Goal: Transaction & Acquisition: Purchase product/service

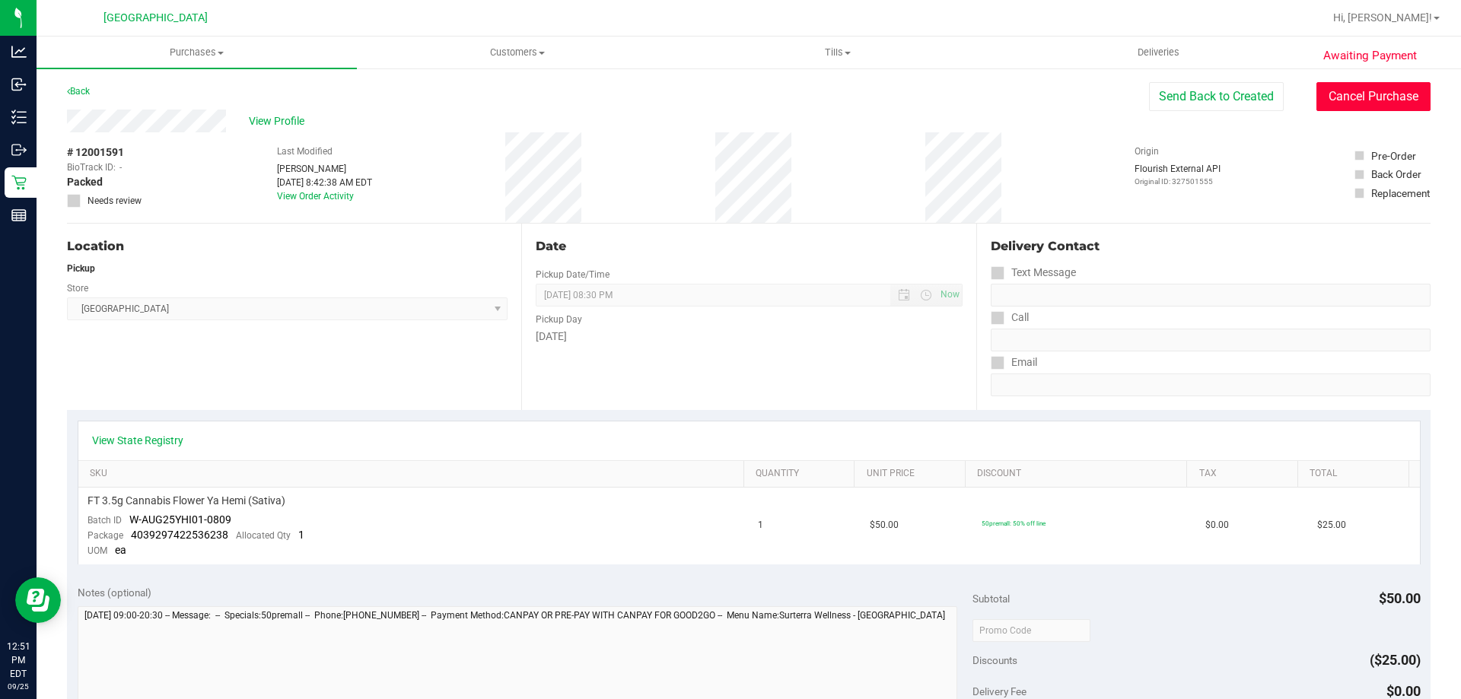
click at [1373, 97] on button "Cancel Purchase" at bounding box center [1374, 96] width 114 height 29
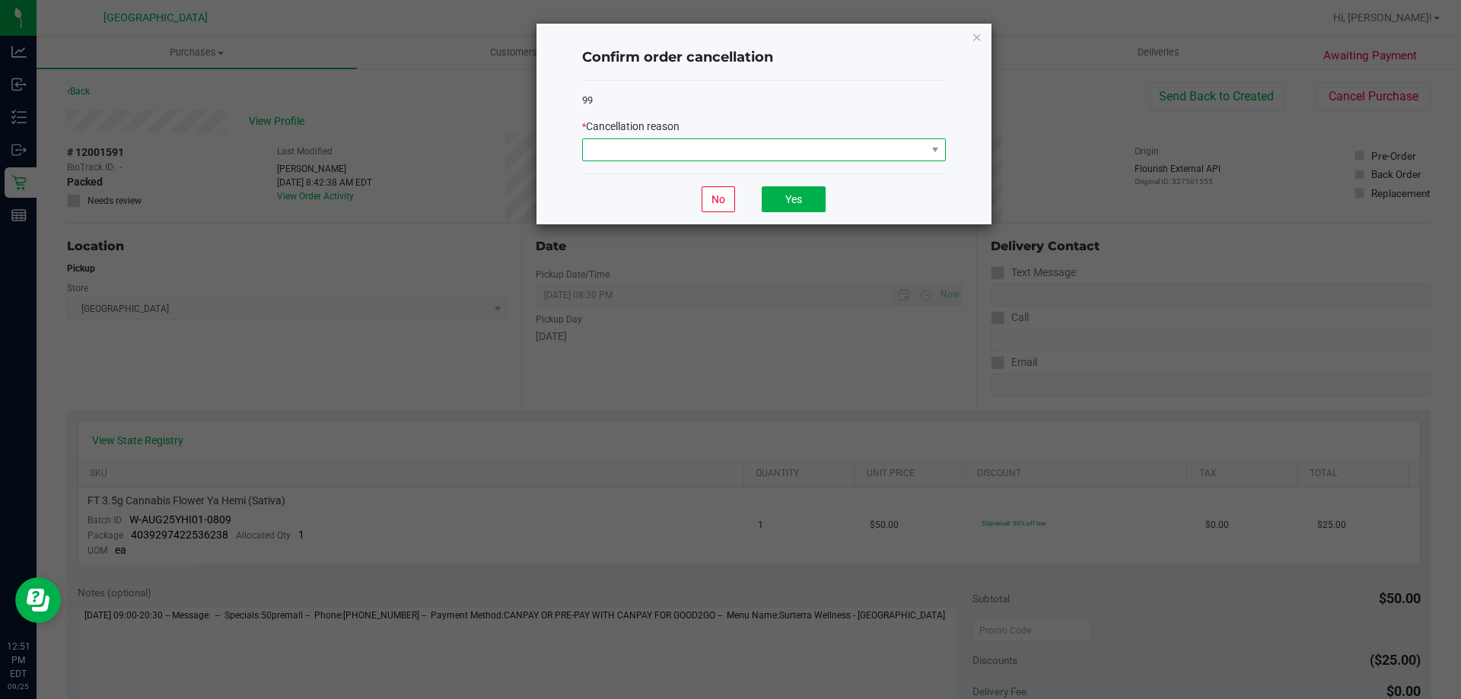
click at [719, 143] on span at bounding box center [754, 149] width 343 height 21
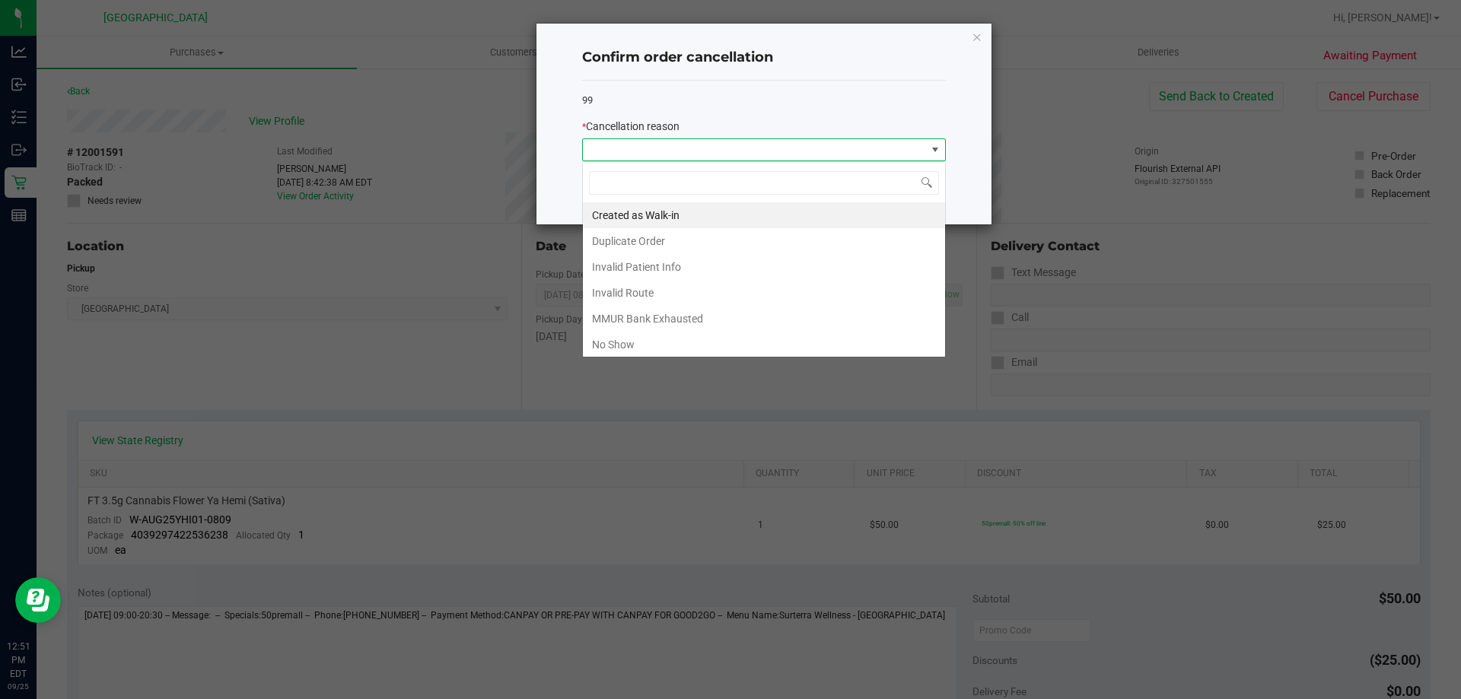
scroll to position [23, 364]
click at [663, 287] on li "Invalid Route" at bounding box center [764, 293] width 362 height 26
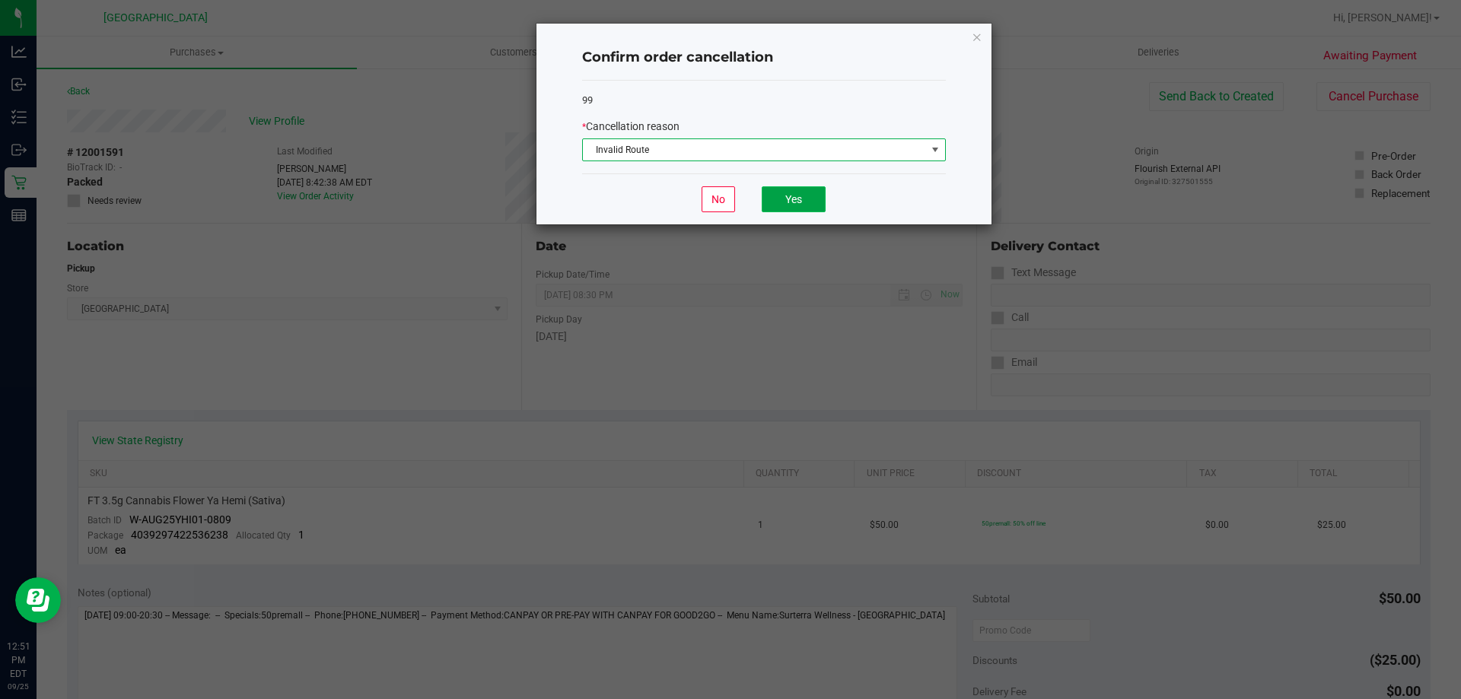
click at [817, 202] on button "Yes" at bounding box center [794, 199] width 64 height 26
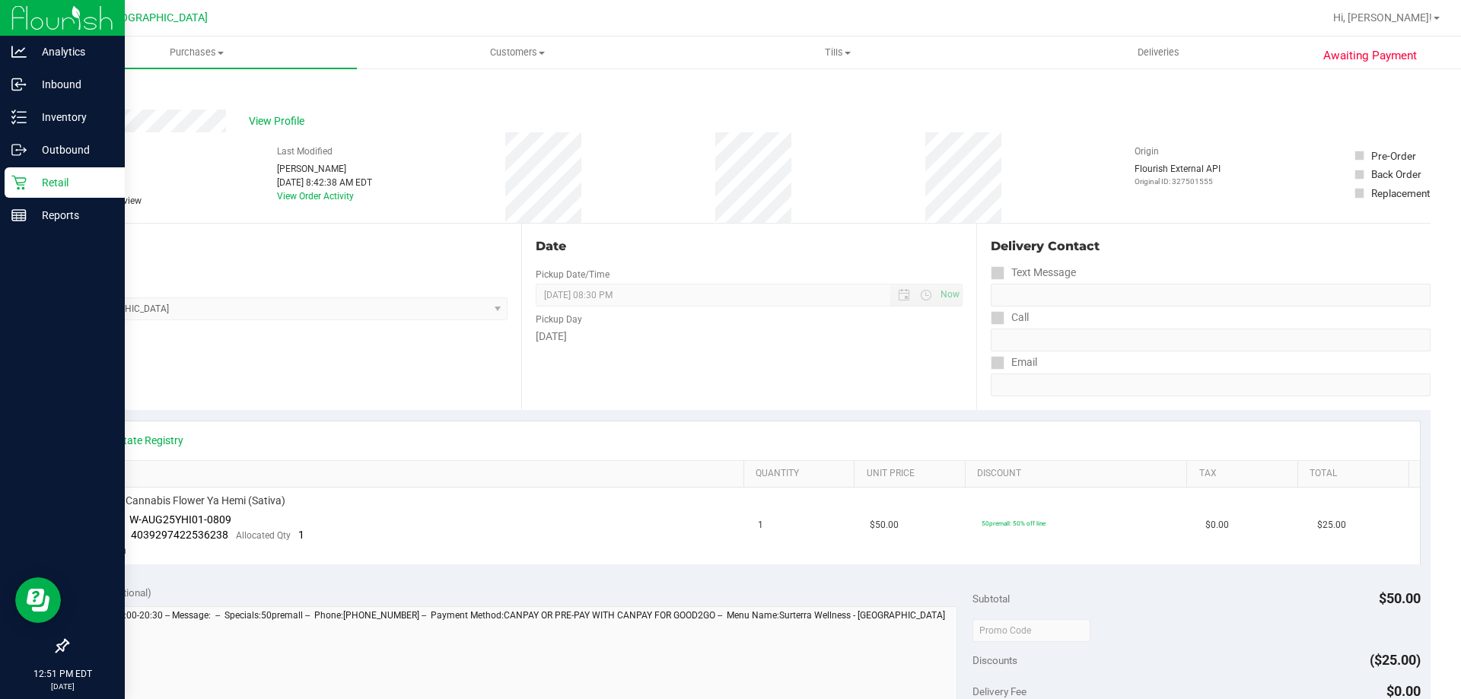
click at [48, 177] on p "Retail" at bounding box center [72, 183] width 91 height 18
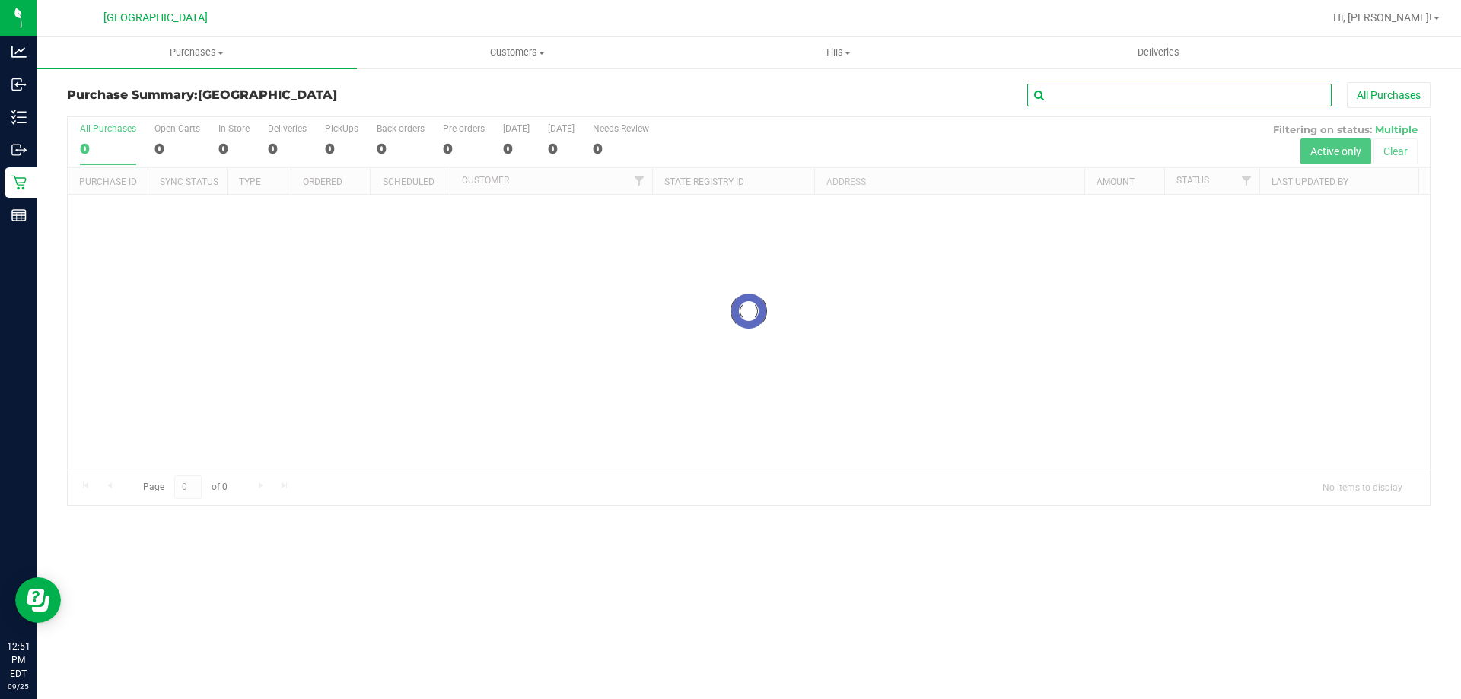
click at [1060, 94] on input "text" at bounding box center [1179, 95] width 304 height 23
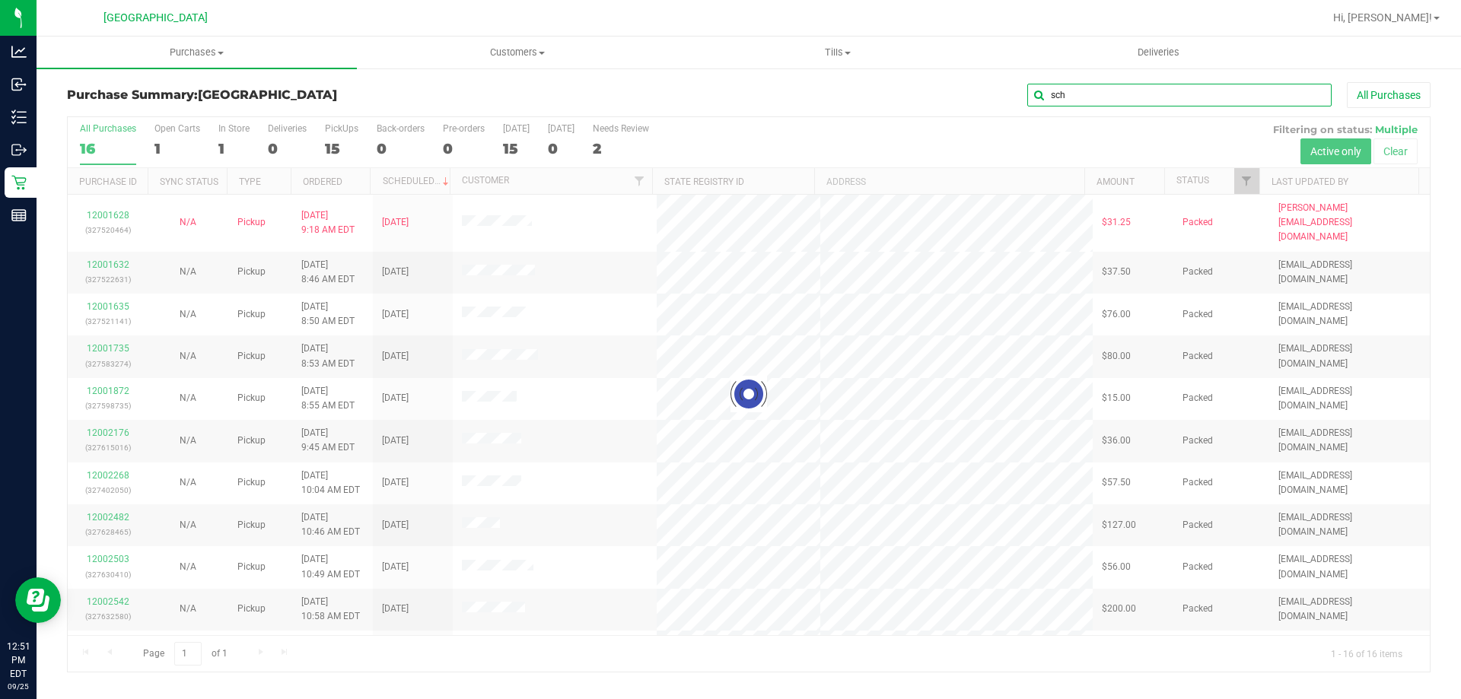
type input "sch"
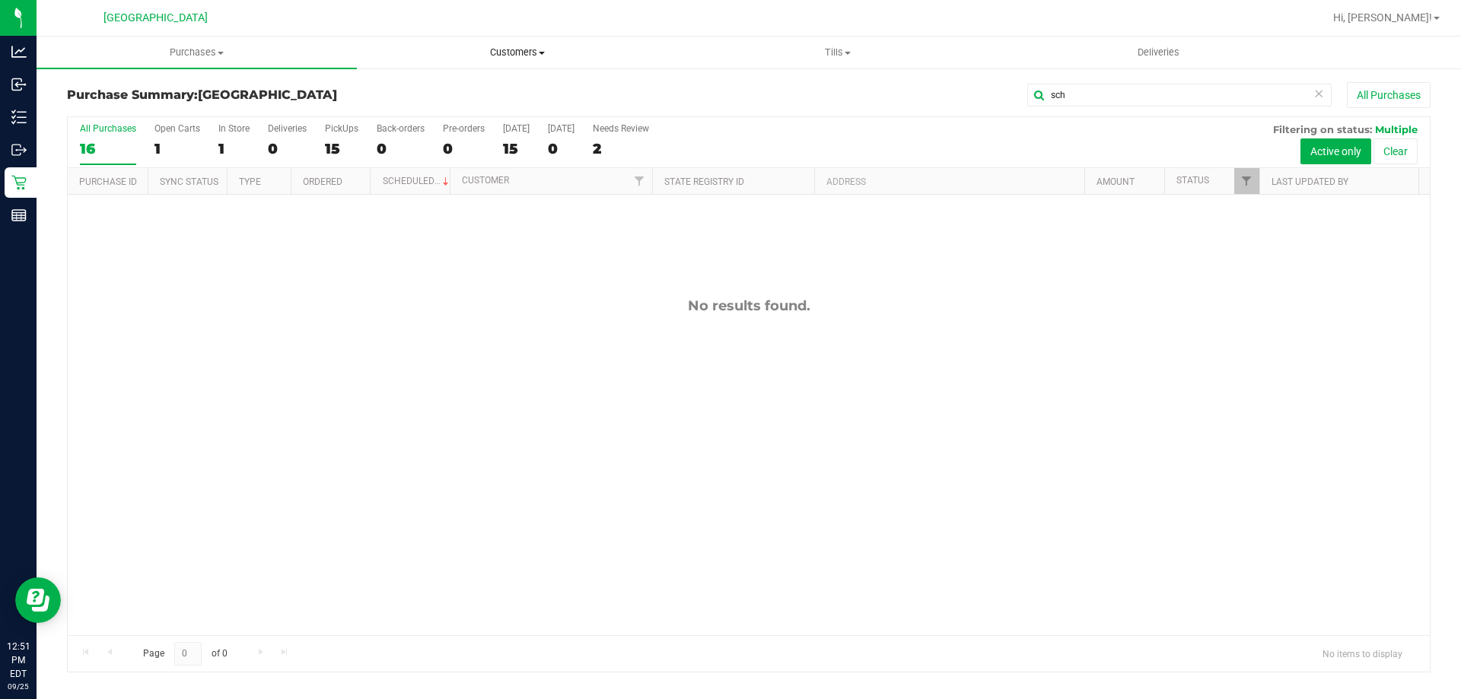
click at [524, 66] on uib-tab-heading "Customers All customers Add a new customer All physicians" at bounding box center [517, 52] width 319 height 30
click at [500, 91] on li "All customers" at bounding box center [517, 92] width 320 height 18
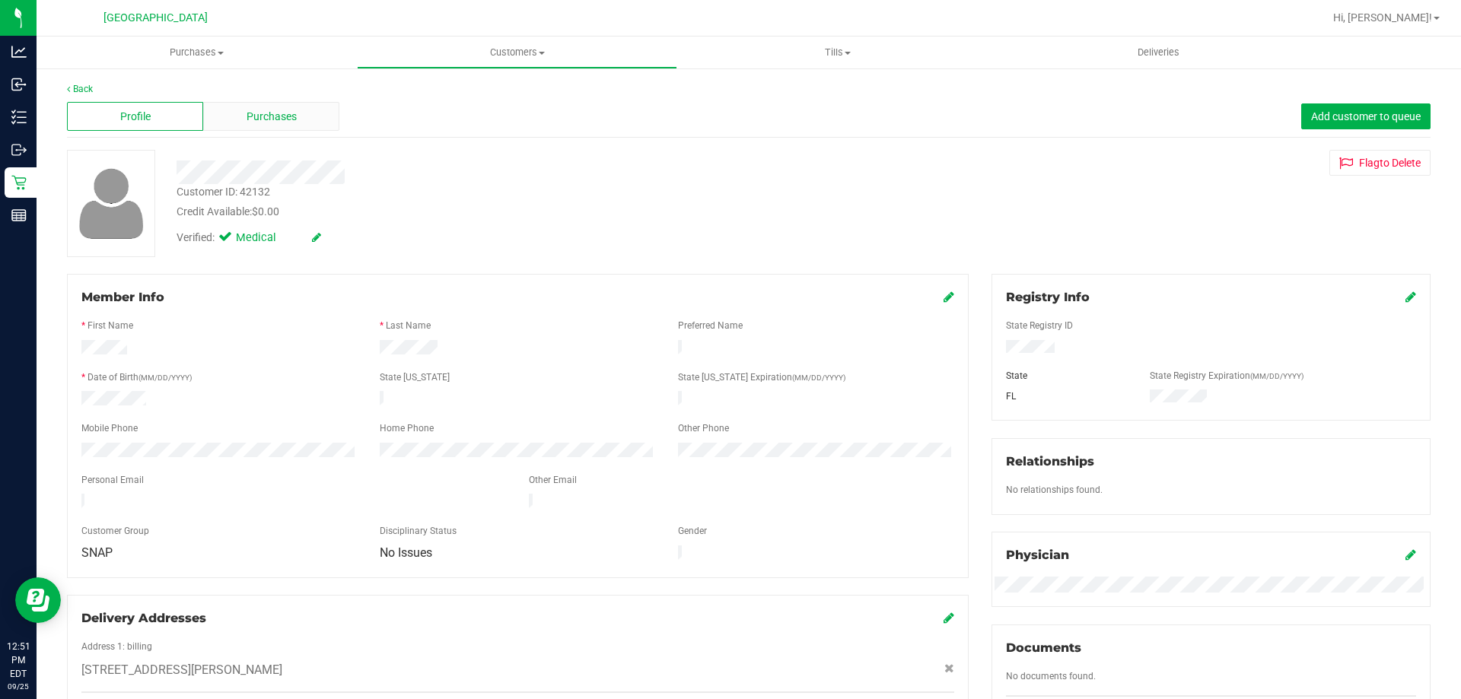
click at [304, 128] on div "Purchases" at bounding box center [271, 116] width 136 height 29
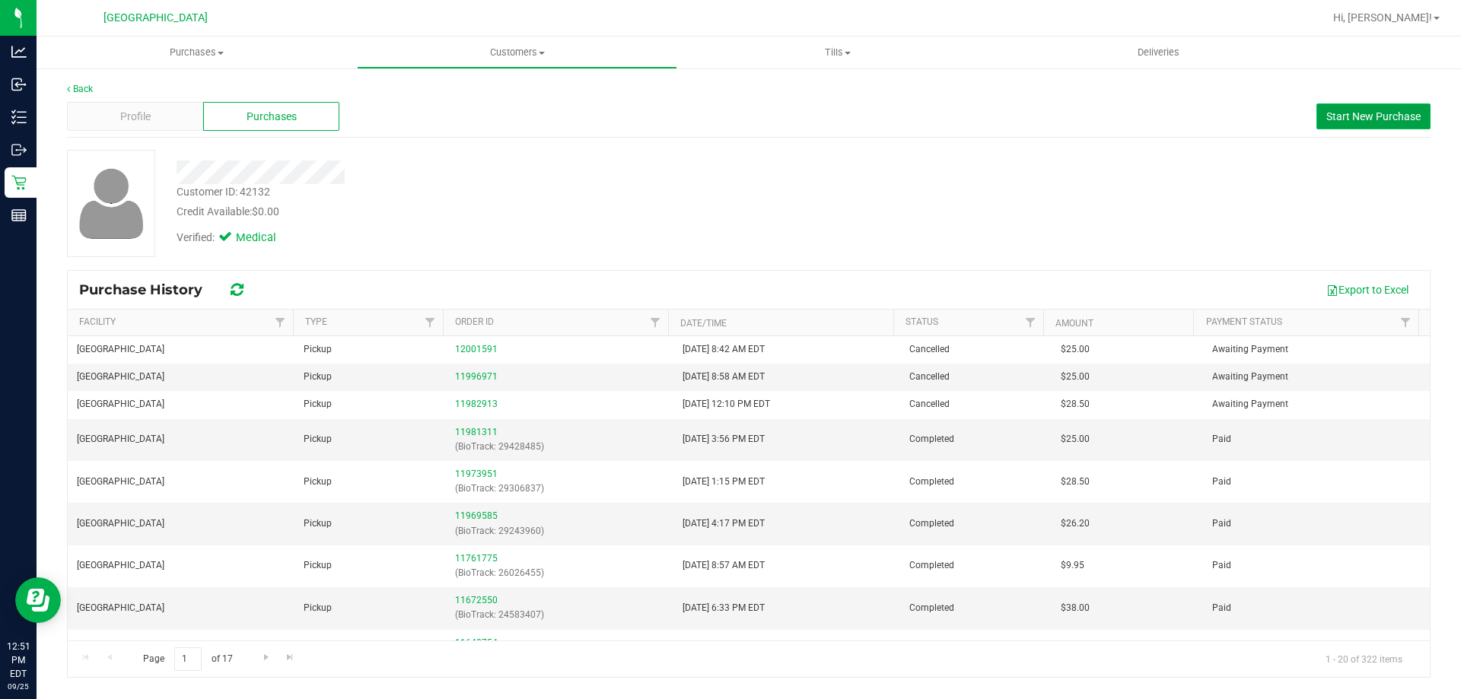
click at [1354, 126] on button "Start New Purchase" at bounding box center [1374, 116] width 114 height 26
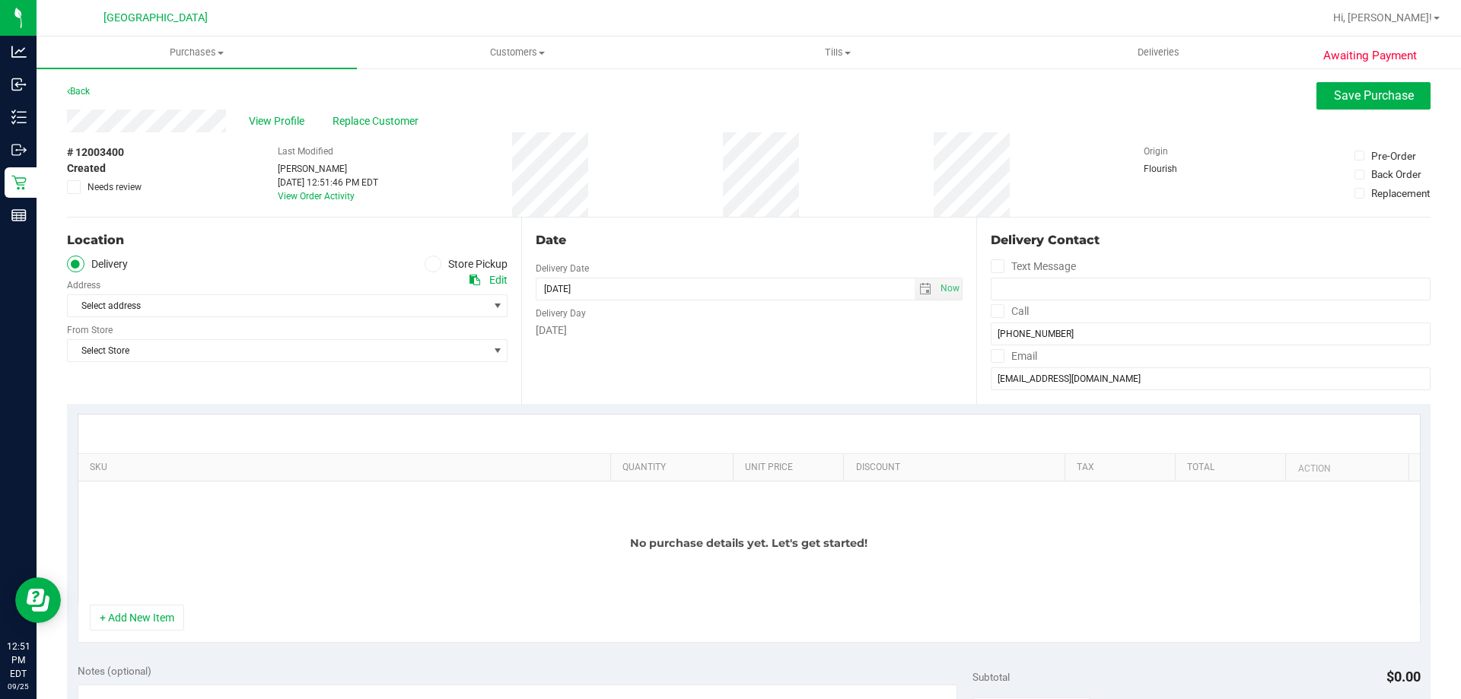
click at [428, 264] on icon at bounding box center [432, 264] width 9 height 0
click at [0, 0] on input "Store Pickup" at bounding box center [0, 0] width 0 height 0
click at [379, 319] on div "Location Delivery Store Pickup Store Select Store Select Store [PERSON_NAME][GE…" at bounding box center [294, 311] width 454 height 186
click at [310, 313] on span "Select Store" at bounding box center [278, 305] width 420 height 21
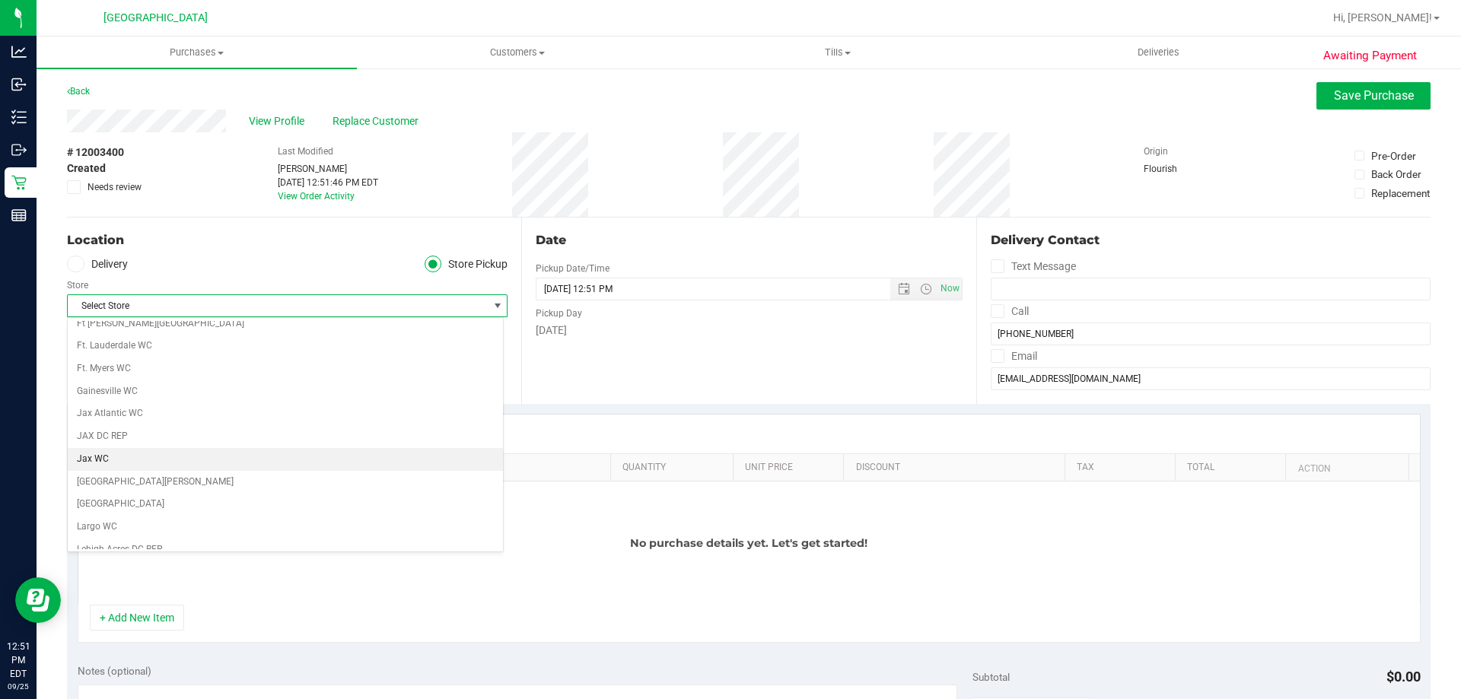
scroll to position [304, 0]
click at [129, 457] on li "[GEOGRAPHIC_DATA]" at bounding box center [285, 457] width 435 height 23
click at [156, 608] on button "+ Add New Item" at bounding box center [137, 618] width 94 height 26
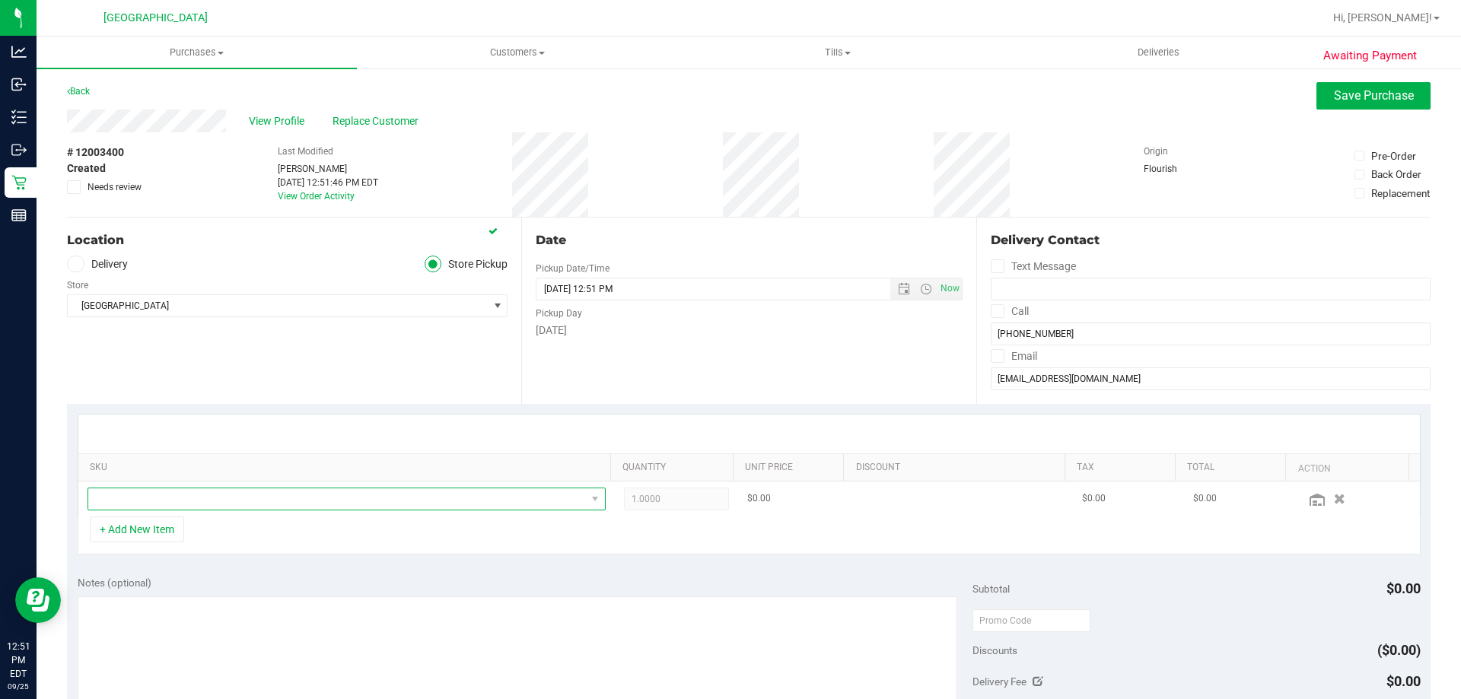
click at [166, 489] on span "NO DATA FOUND" at bounding box center [337, 499] width 498 height 21
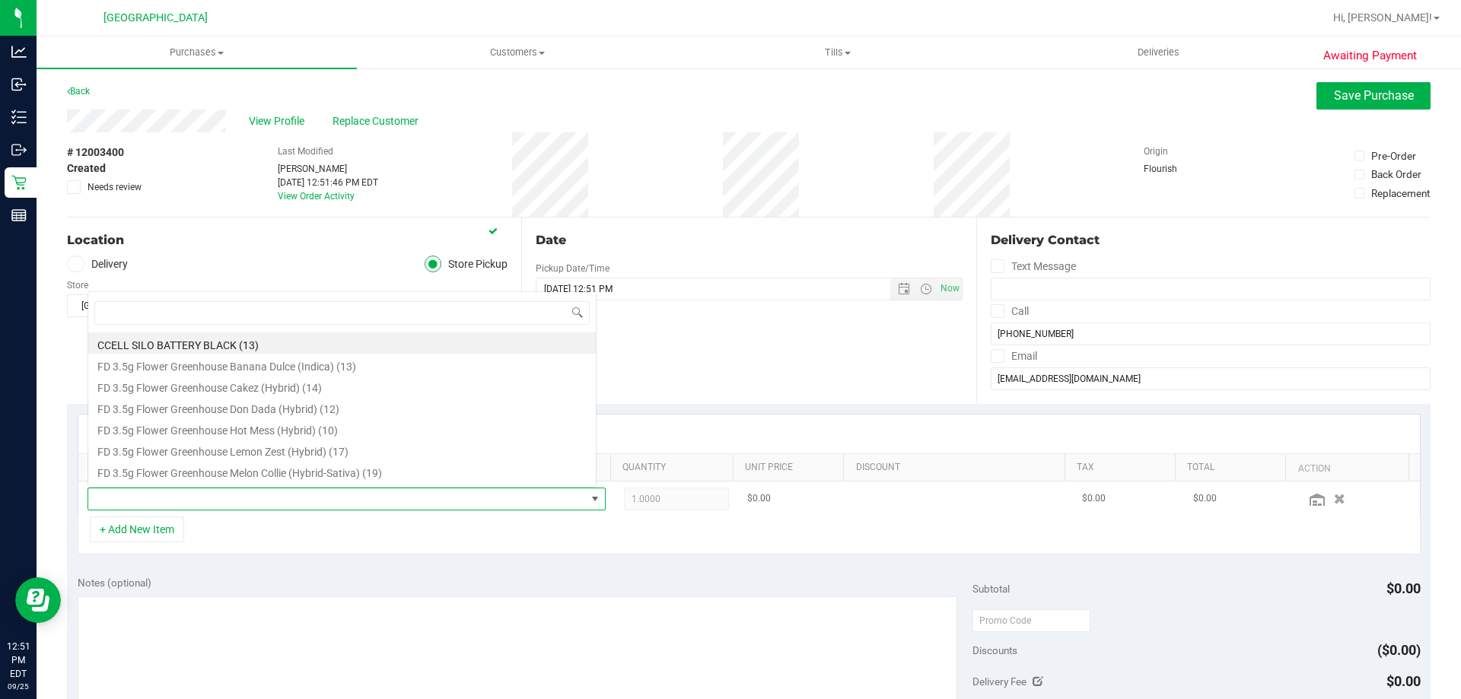
scroll to position [23, 505]
type input "ya"
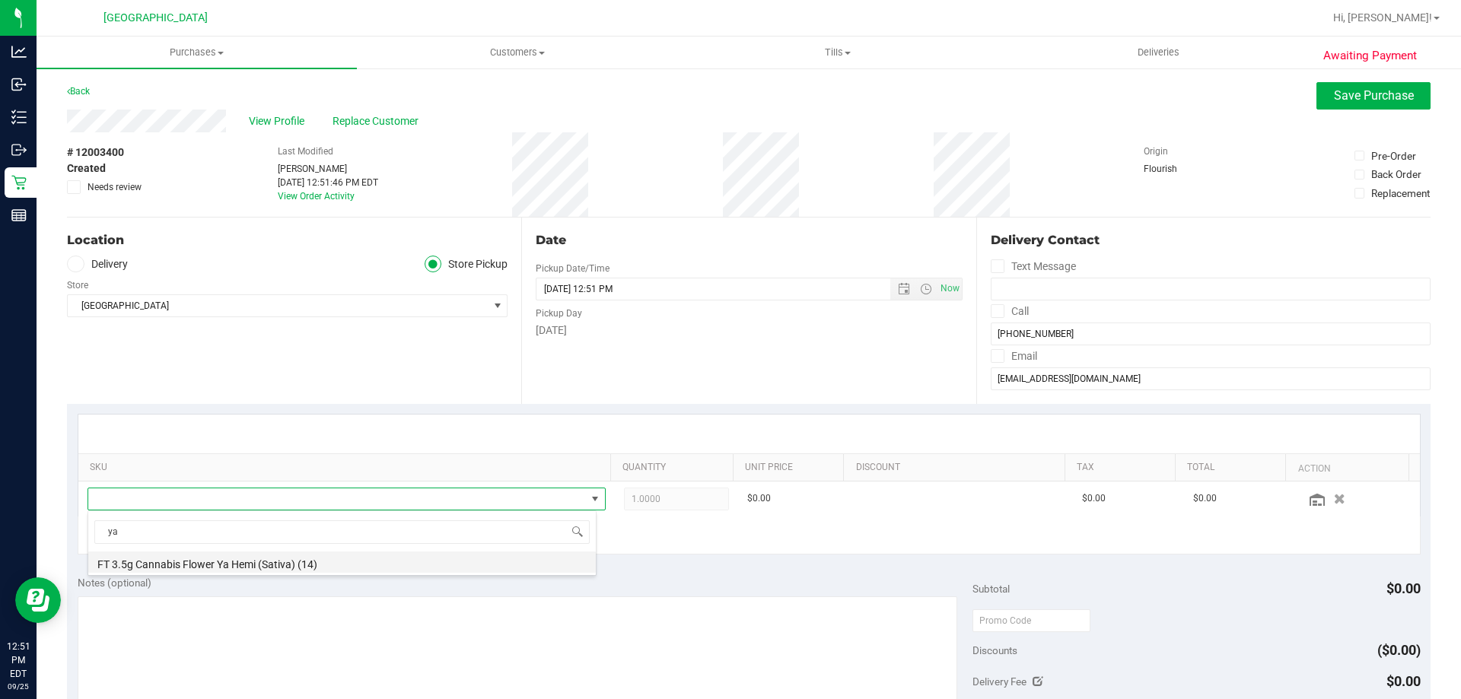
click at [188, 564] on li "FT 3.5g Cannabis Flower Ya Hemi (Sativa) (14)" at bounding box center [342, 562] width 508 height 21
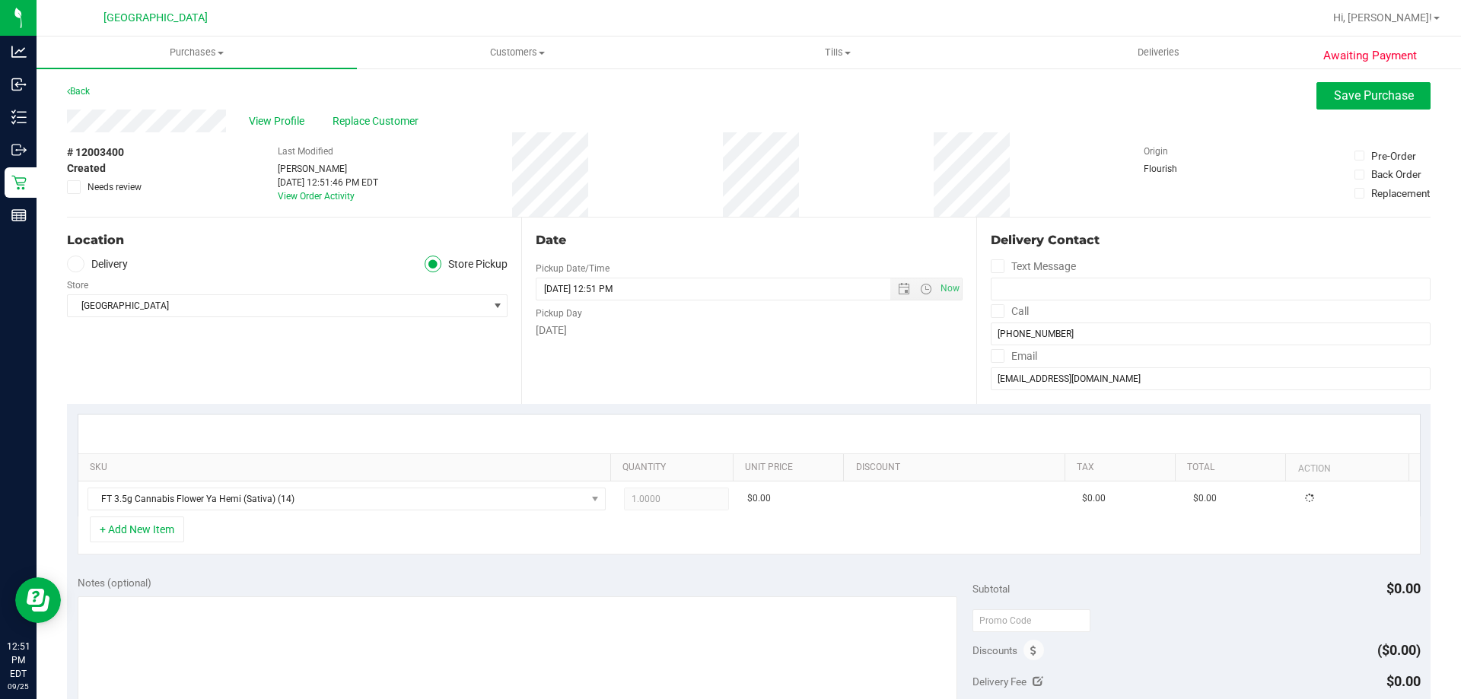
click at [627, 545] on div "+ Add New Item" at bounding box center [749, 536] width 1343 height 38
click at [1365, 99] on span "Save Purchase" at bounding box center [1374, 95] width 80 height 14
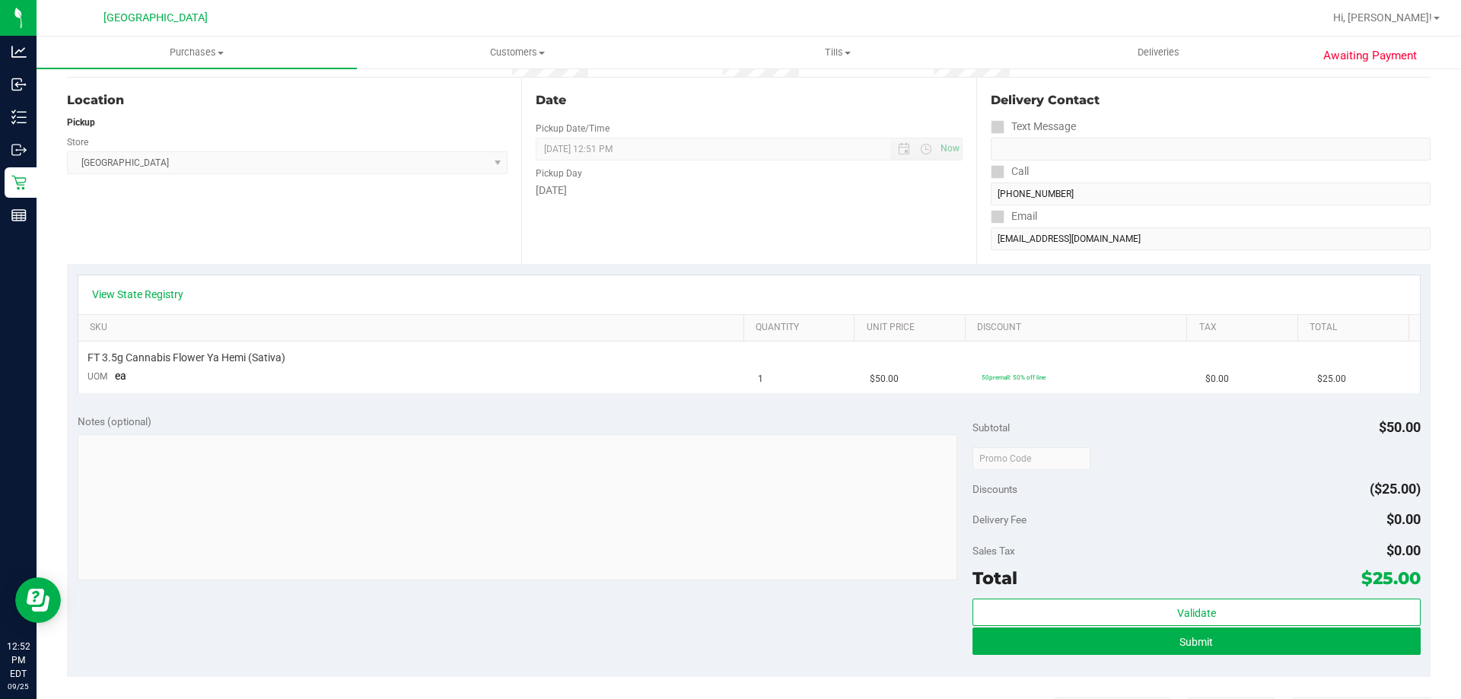
scroll to position [227, 0]
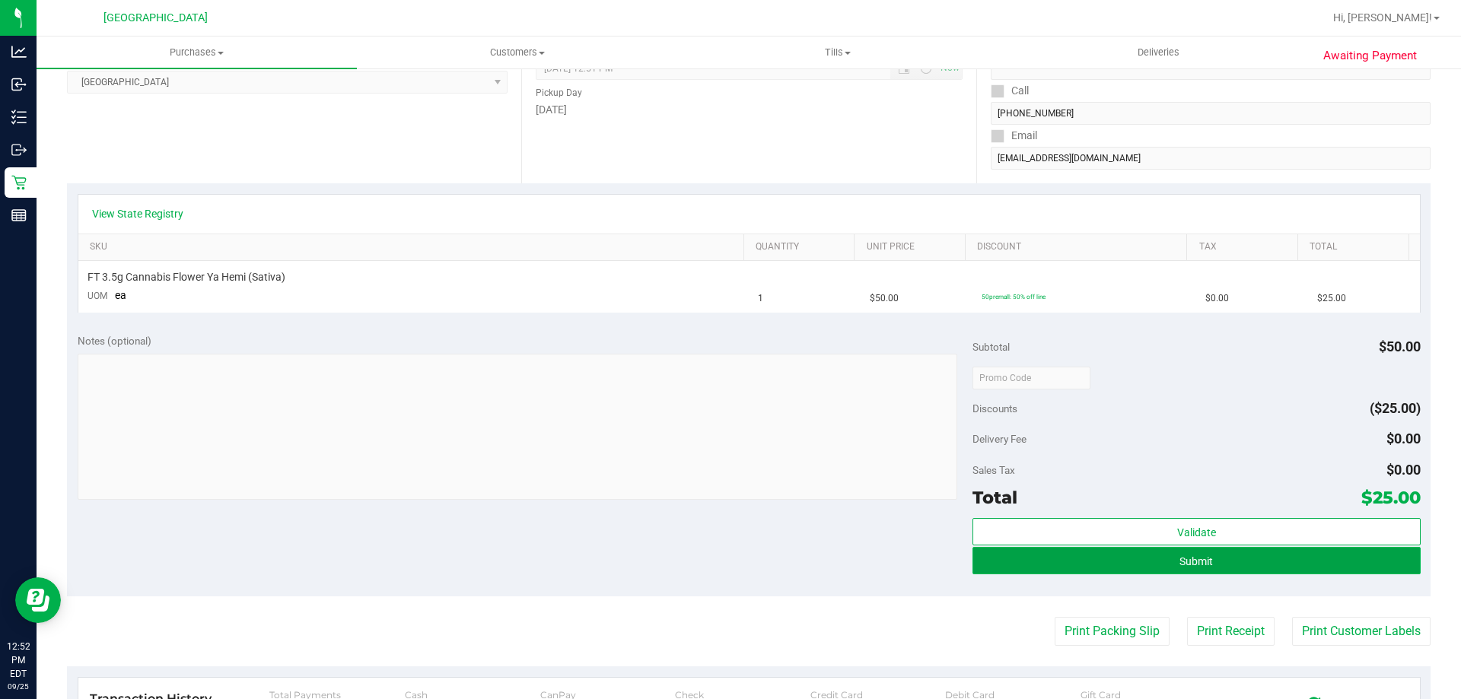
click at [1148, 571] on button "Submit" at bounding box center [1196, 560] width 447 height 27
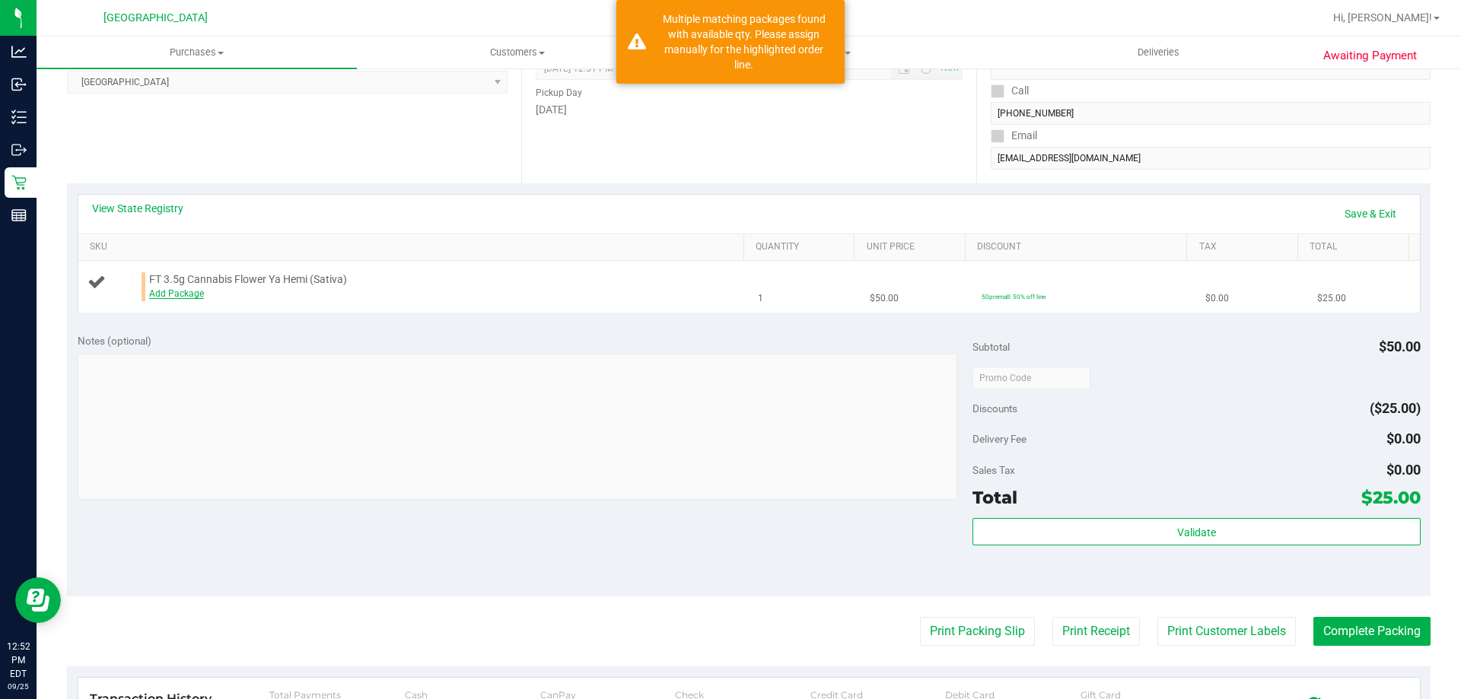
click at [193, 295] on link "Add Package" at bounding box center [176, 293] width 55 height 11
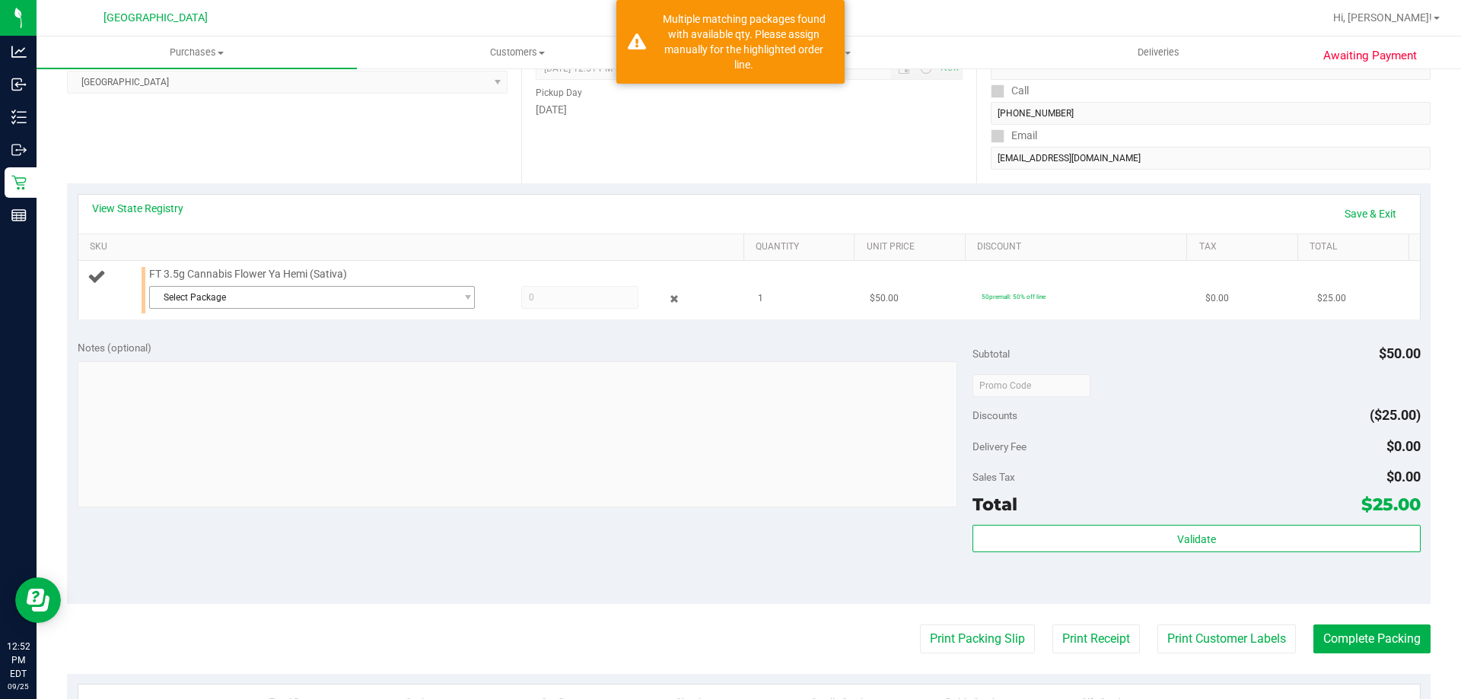
click at [270, 307] on span "Select Package" at bounding box center [302, 297] width 305 height 21
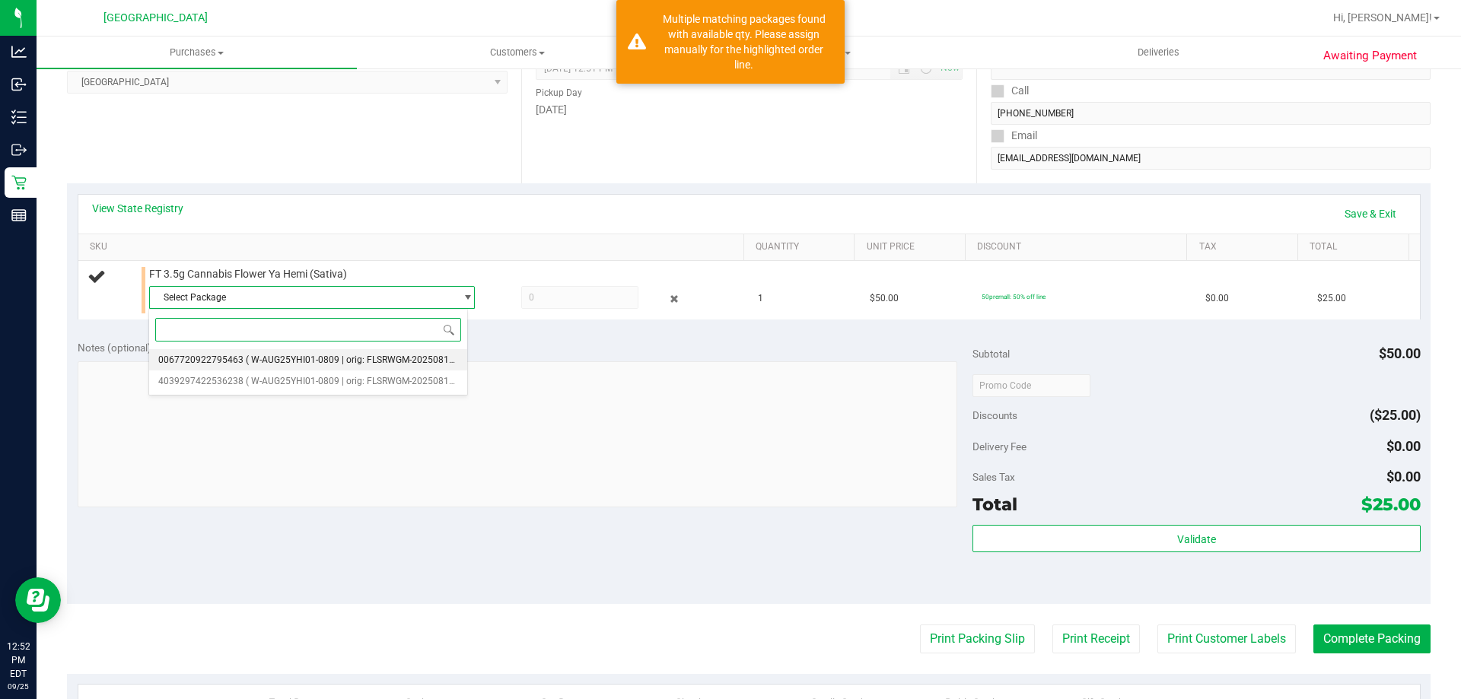
click at [361, 365] on span "( W-AUG25YHI01-0809 | orig: FLSRWGM-20250814-518 )" at bounding box center [362, 360] width 232 height 11
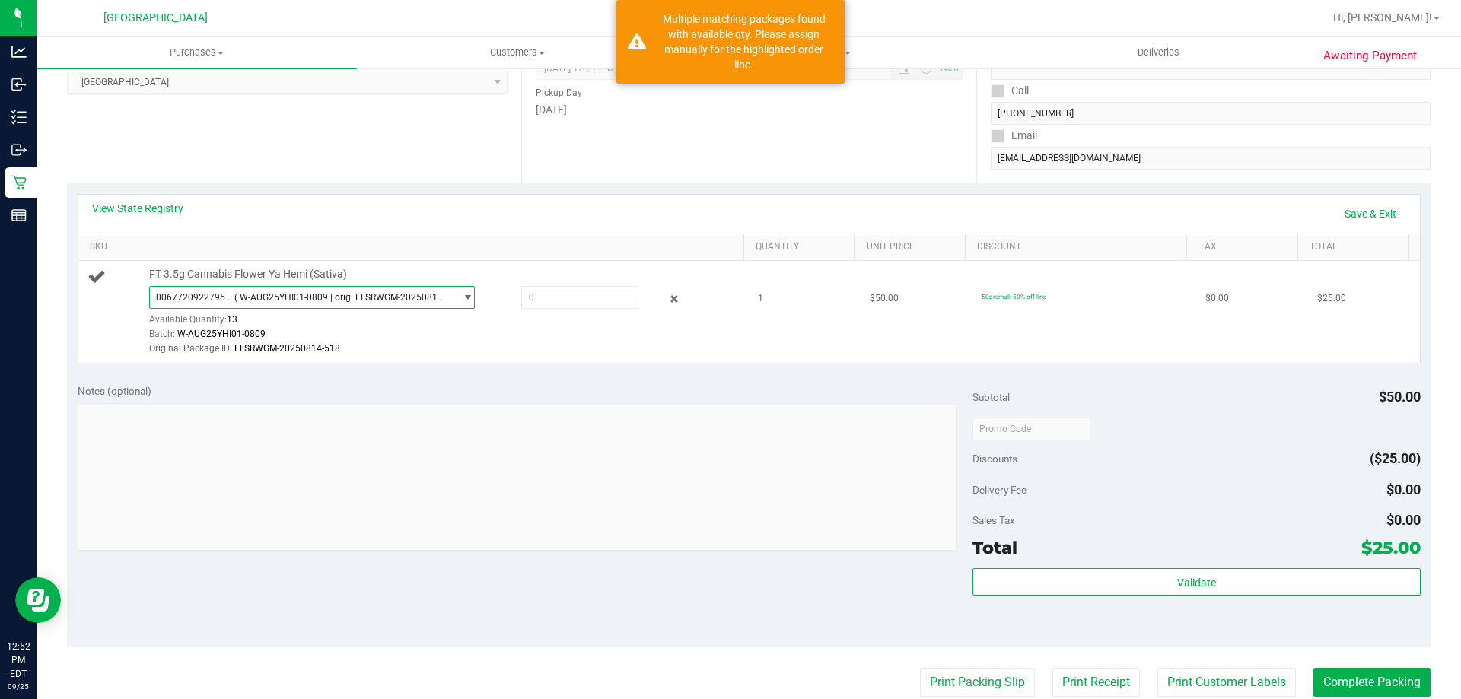
click at [358, 299] on span "( W-AUG25YHI01-0809 | orig: FLSRWGM-20250814-518 )" at bounding box center [341, 297] width 214 height 11
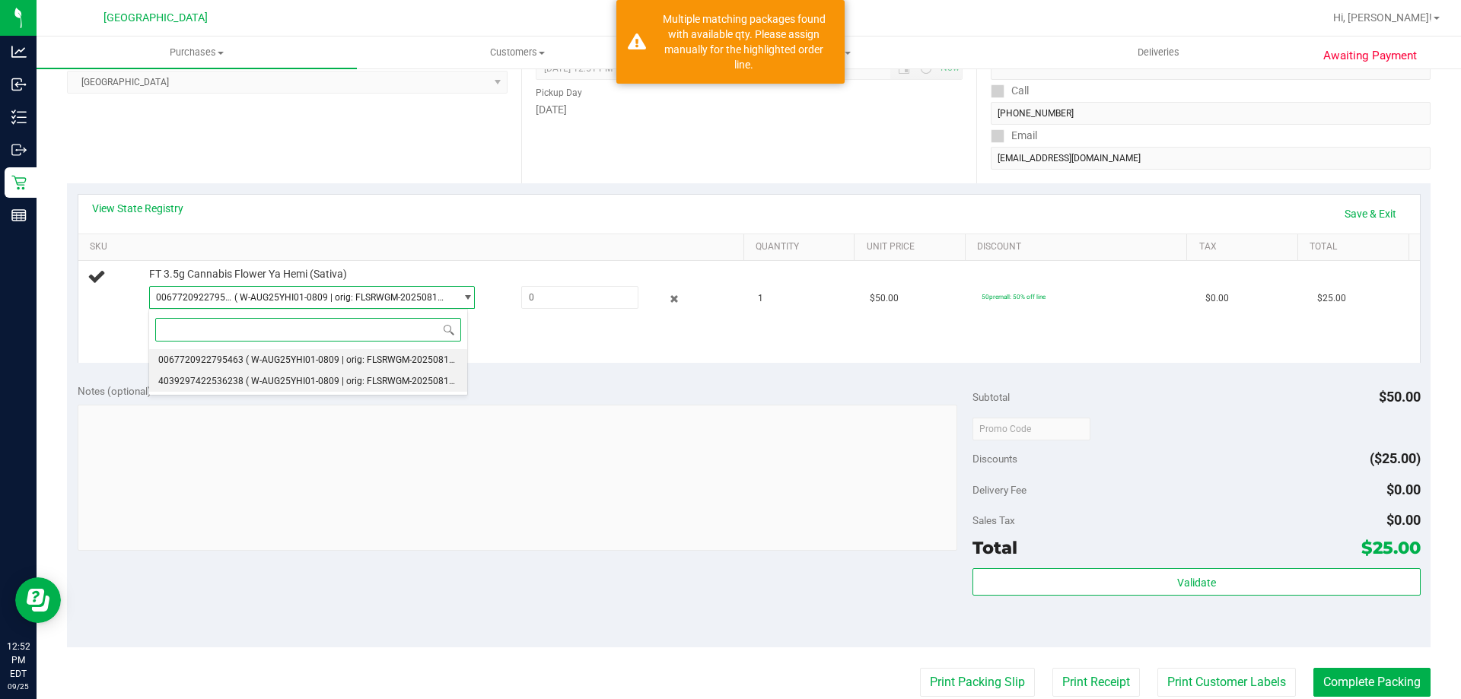
click at [334, 382] on span "( W-AUG25YHI01-0809 | orig: FLSRWGM-20250814-430 )" at bounding box center [362, 381] width 232 height 11
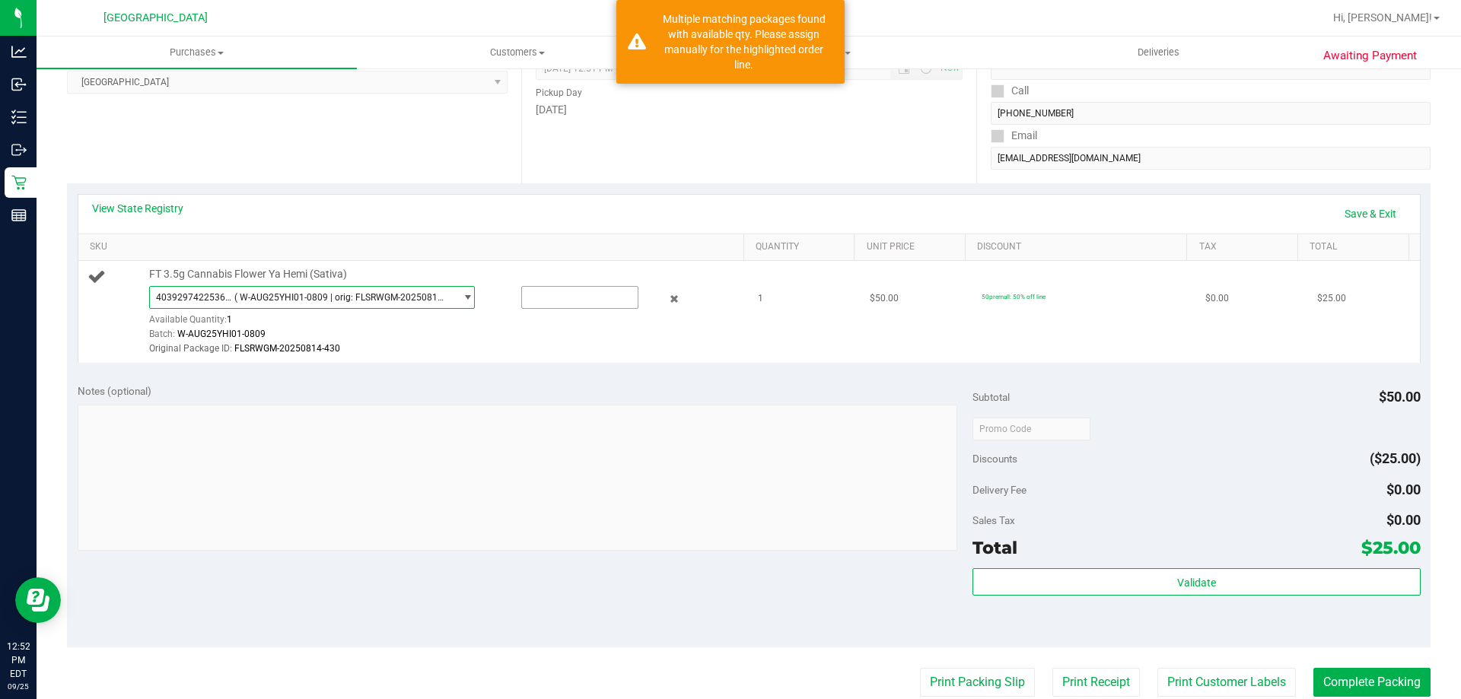
click at [600, 297] on input "text" at bounding box center [580, 297] width 116 height 21
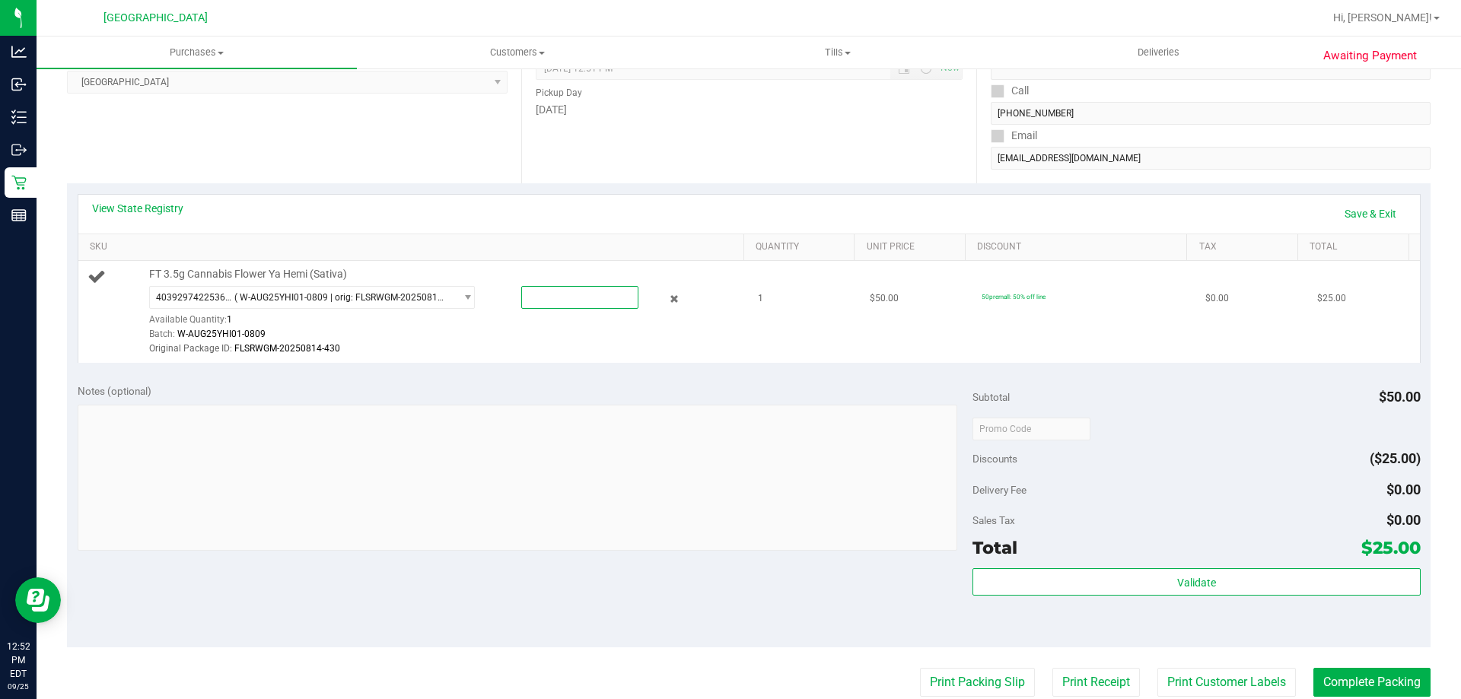
type input "1"
type input "1.0000"
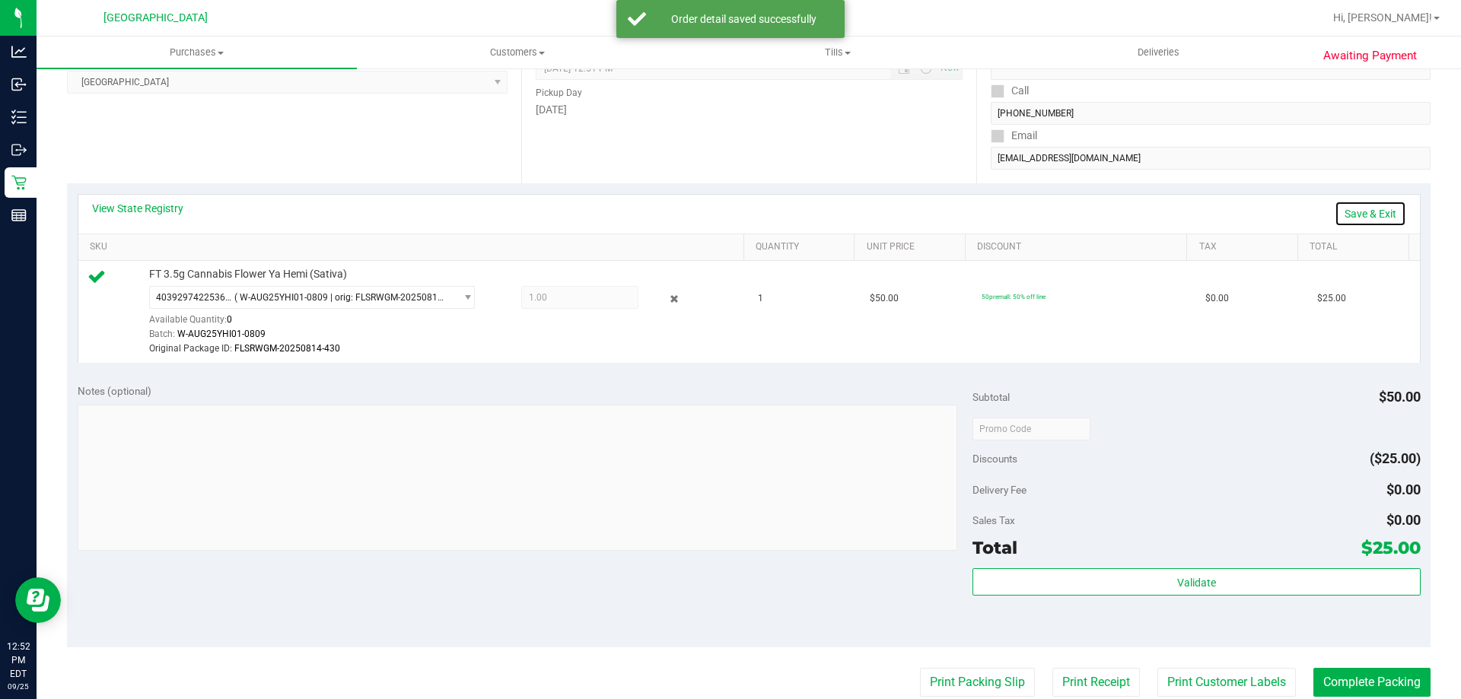
click at [1358, 212] on link "Save & Exit" at bounding box center [1371, 214] width 72 height 26
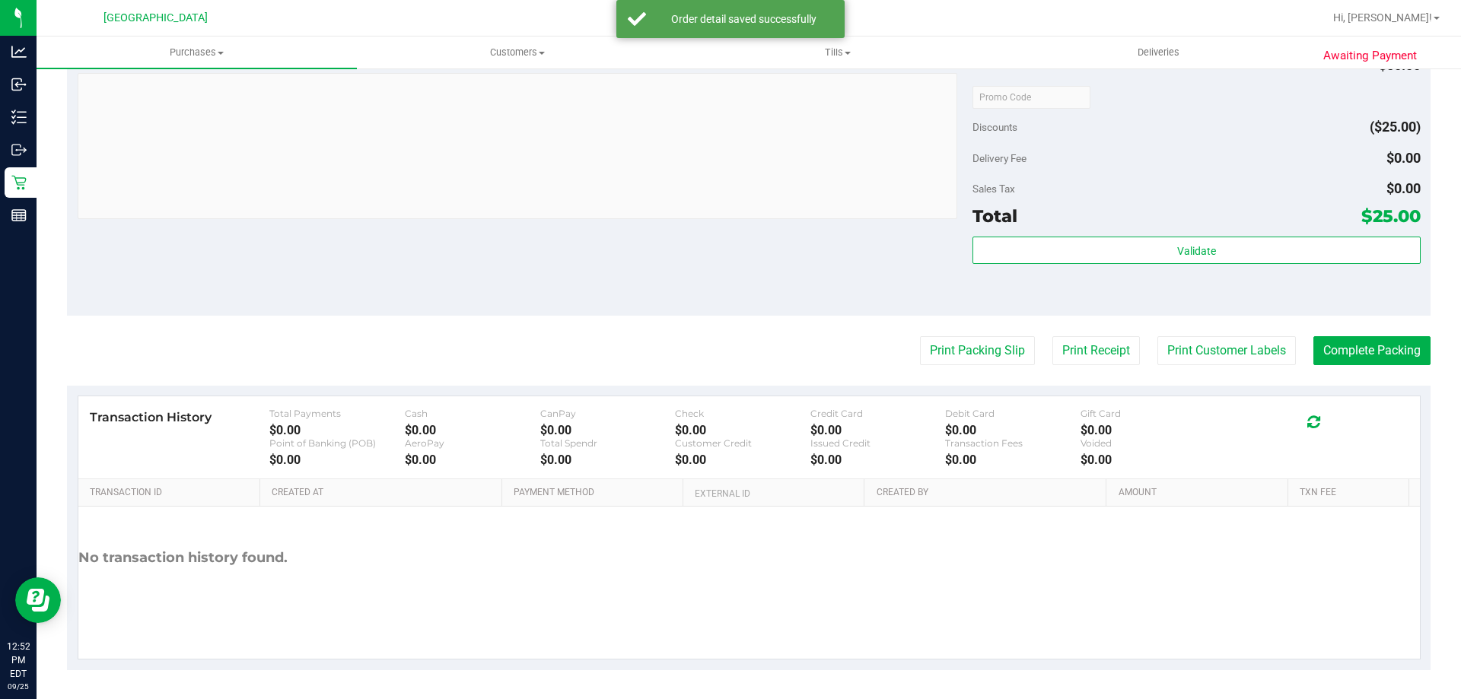
scroll to position [560, 0]
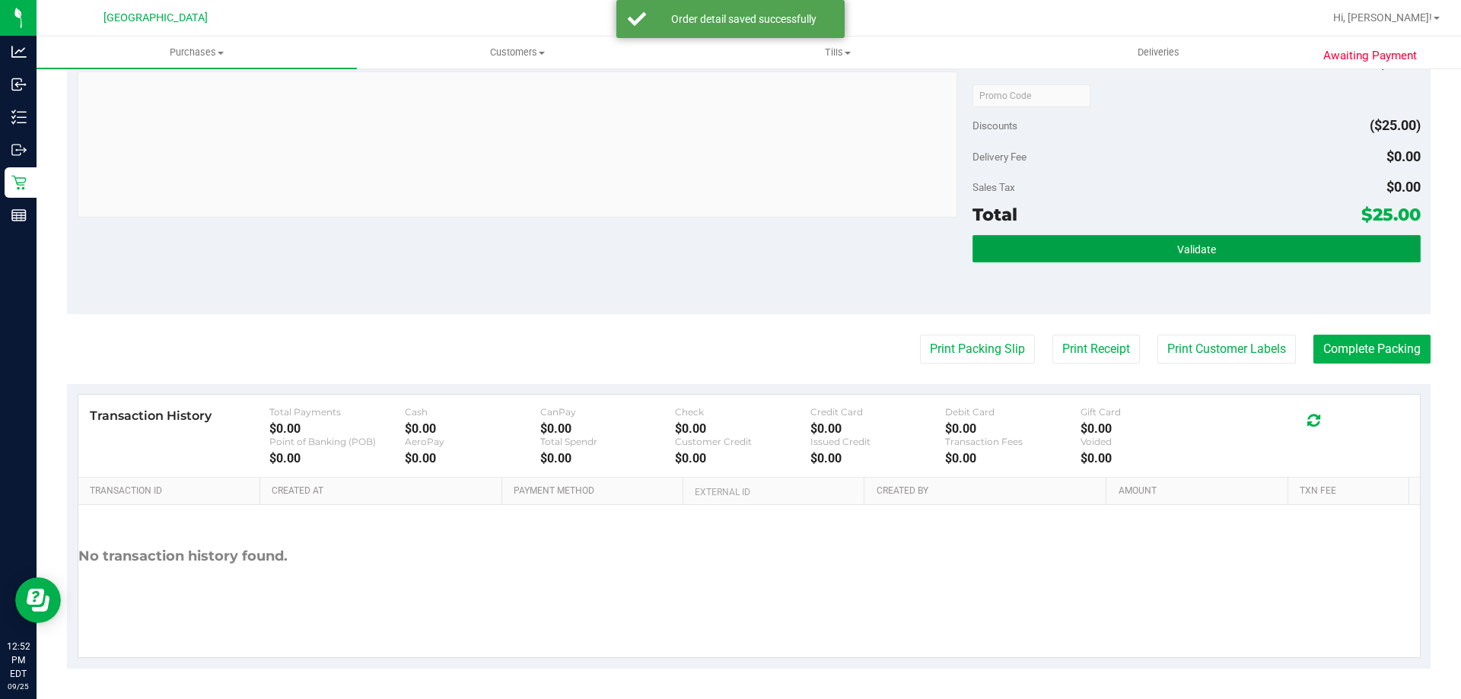
click at [1237, 260] on button "Validate" at bounding box center [1196, 248] width 447 height 27
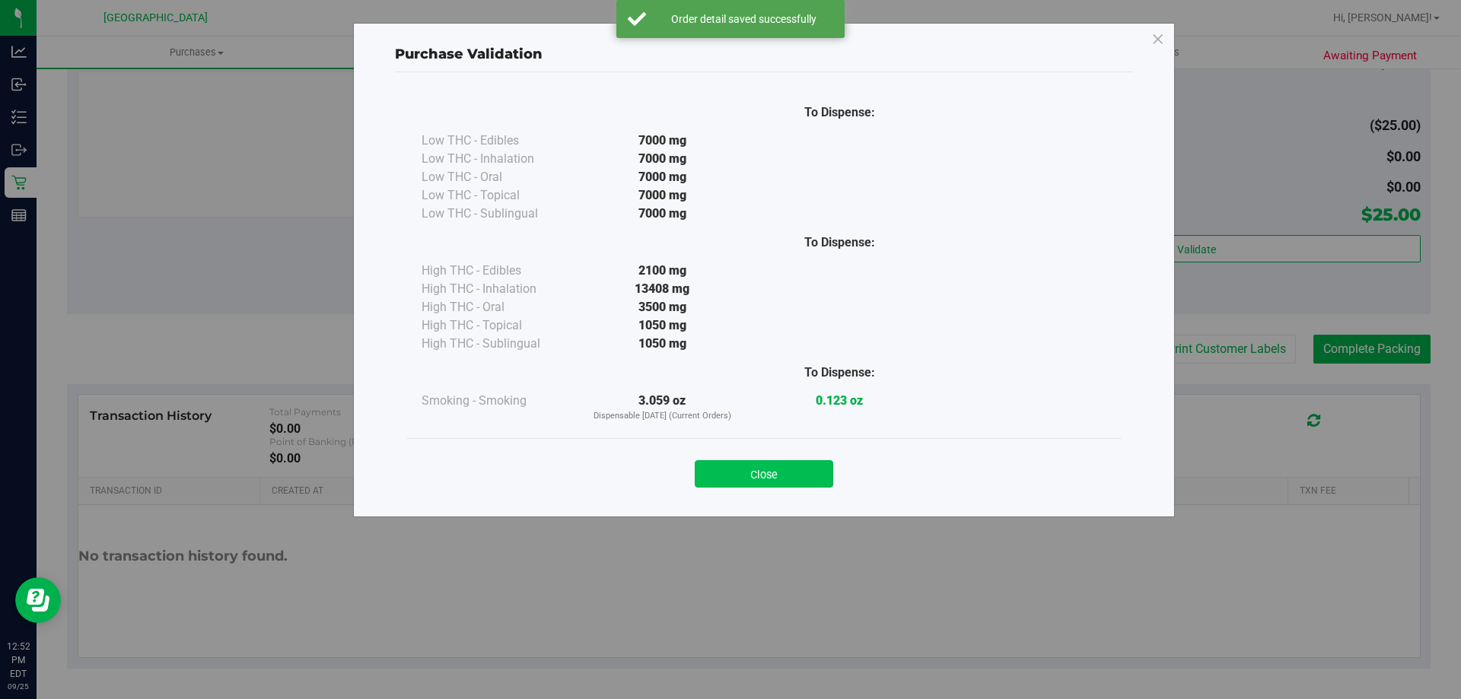
click at [749, 484] on button "Close" at bounding box center [764, 473] width 139 height 27
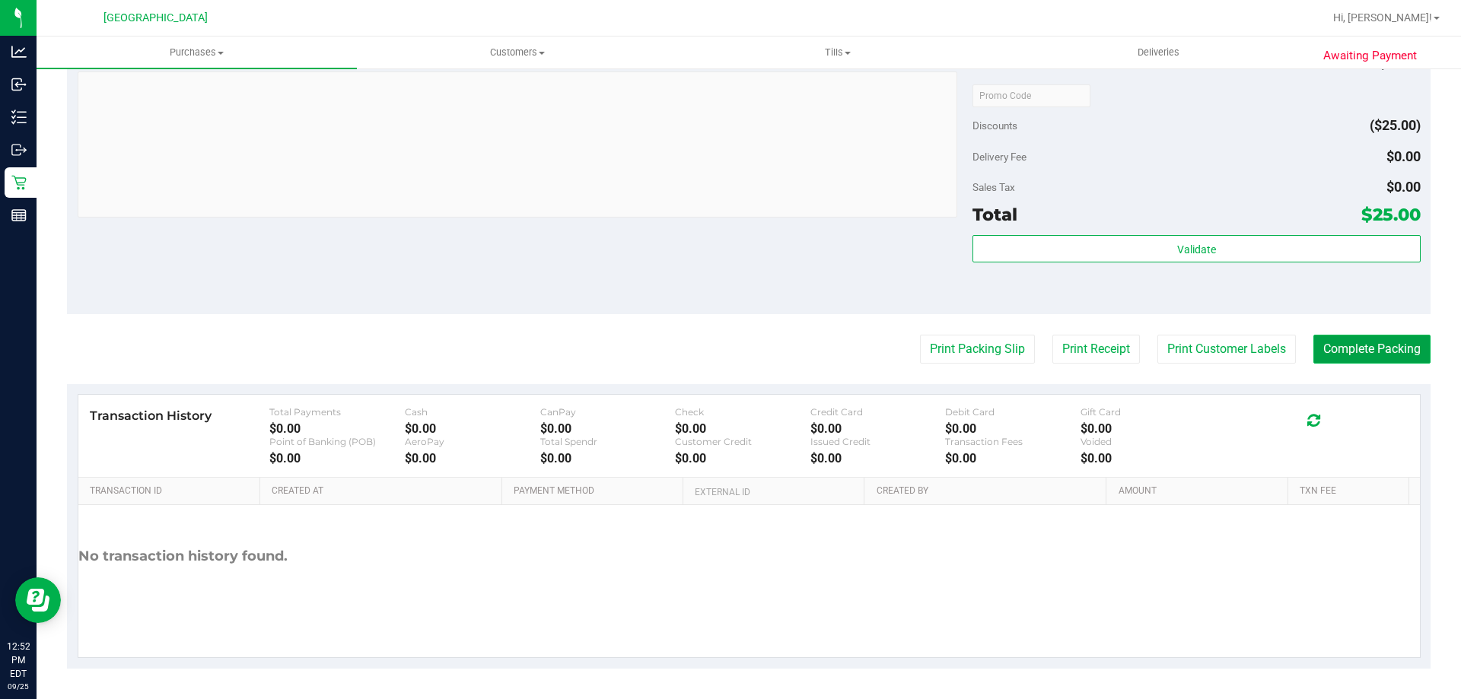
click at [1346, 342] on button "Complete Packing" at bounding box center [1371, 349] width 117 height 29
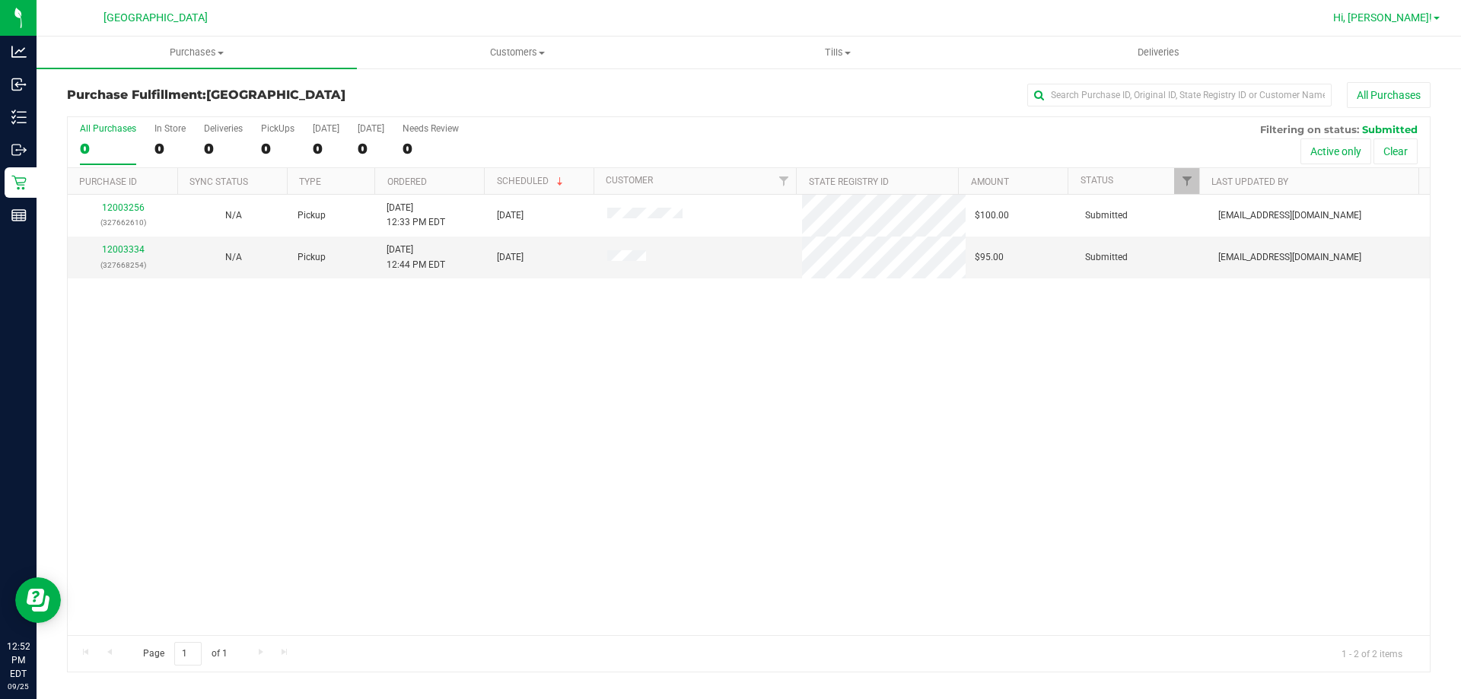
click at [1410, 21] on span "Hi, [PERSON_NAME]!" at bounding box center [1382, 17] width 99 height 12
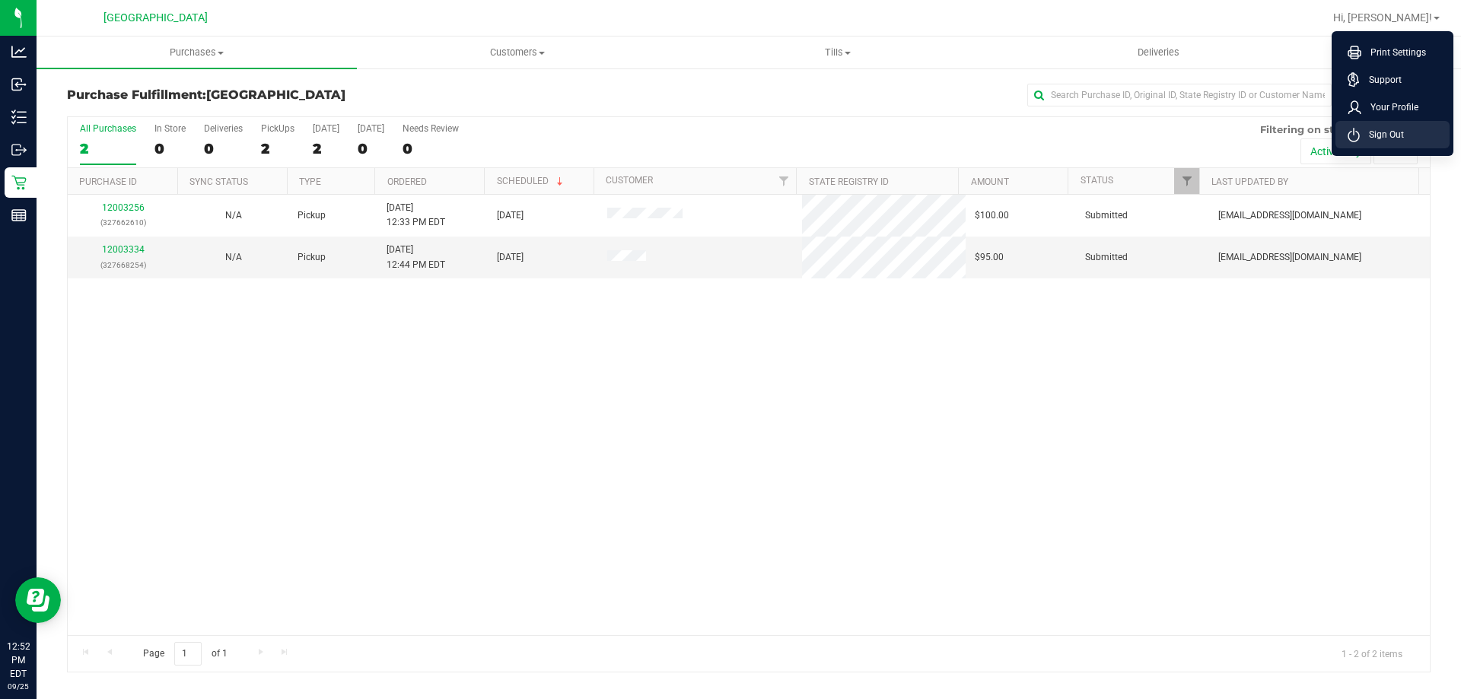
click at [1390, 135] on span "Sign Out" at bounding box center [1382, 134] width 44 height 15
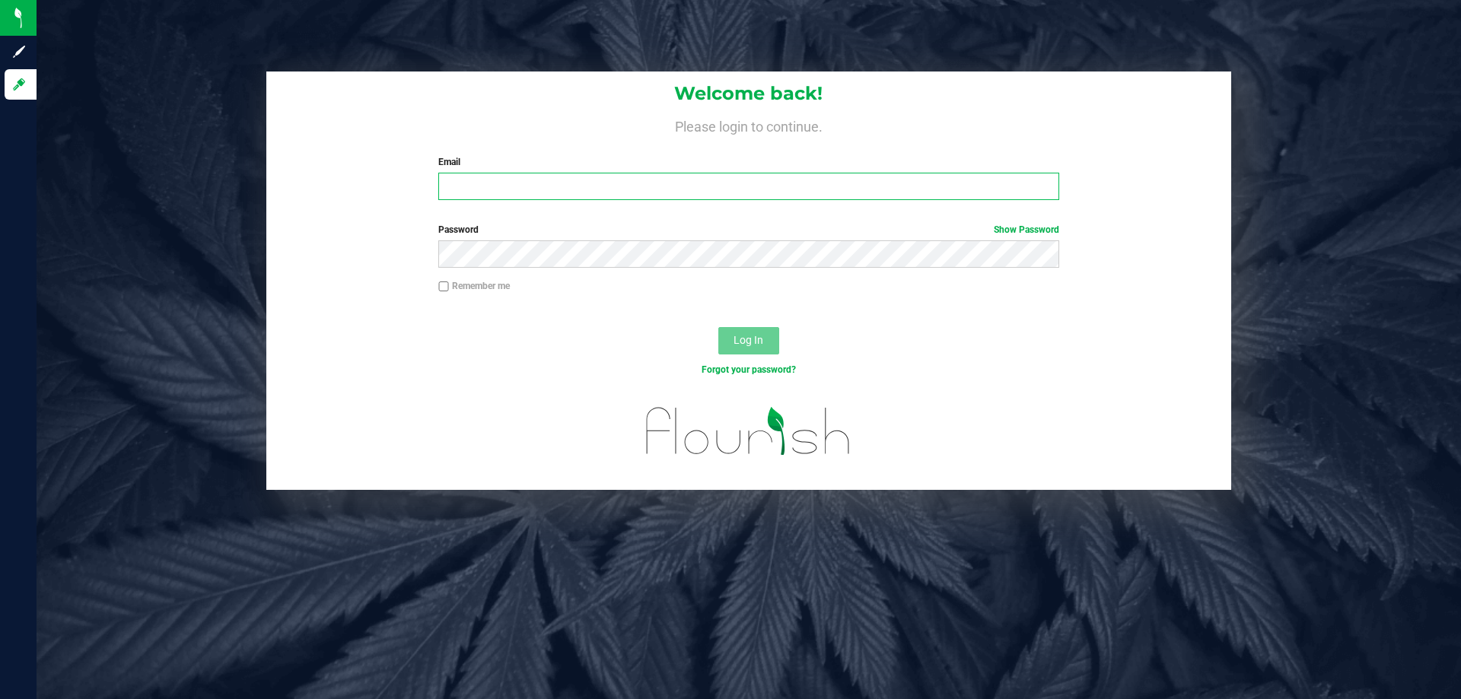
click at [702, 180] on input "Email" at bounding box center [748, 186] width 620 height 27
type input "[EMAIL_ADDRESS][DOMAIN_NAME]"
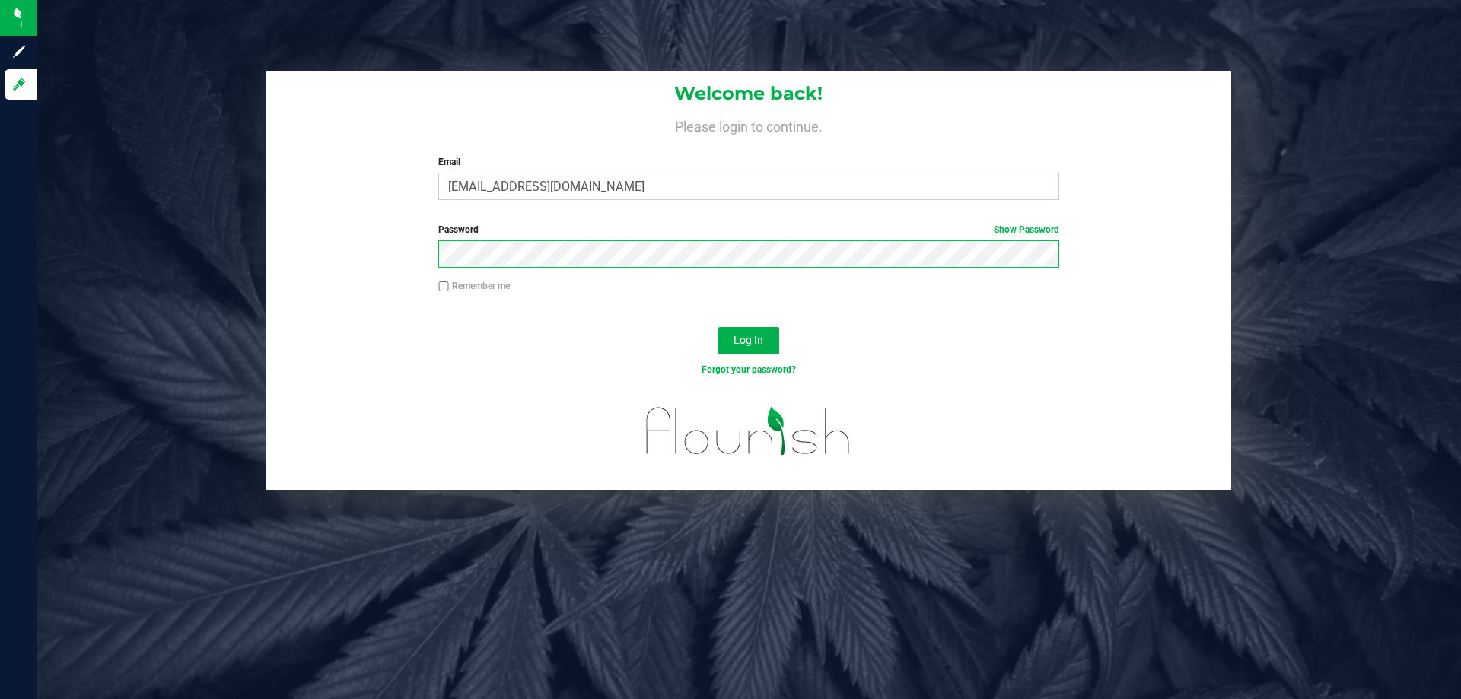
click at [718, 327] on button "Log In" at bounding box center [748, 340] width 61 height 27
